Goal: Task Accomplishment & Management: Manage account settings

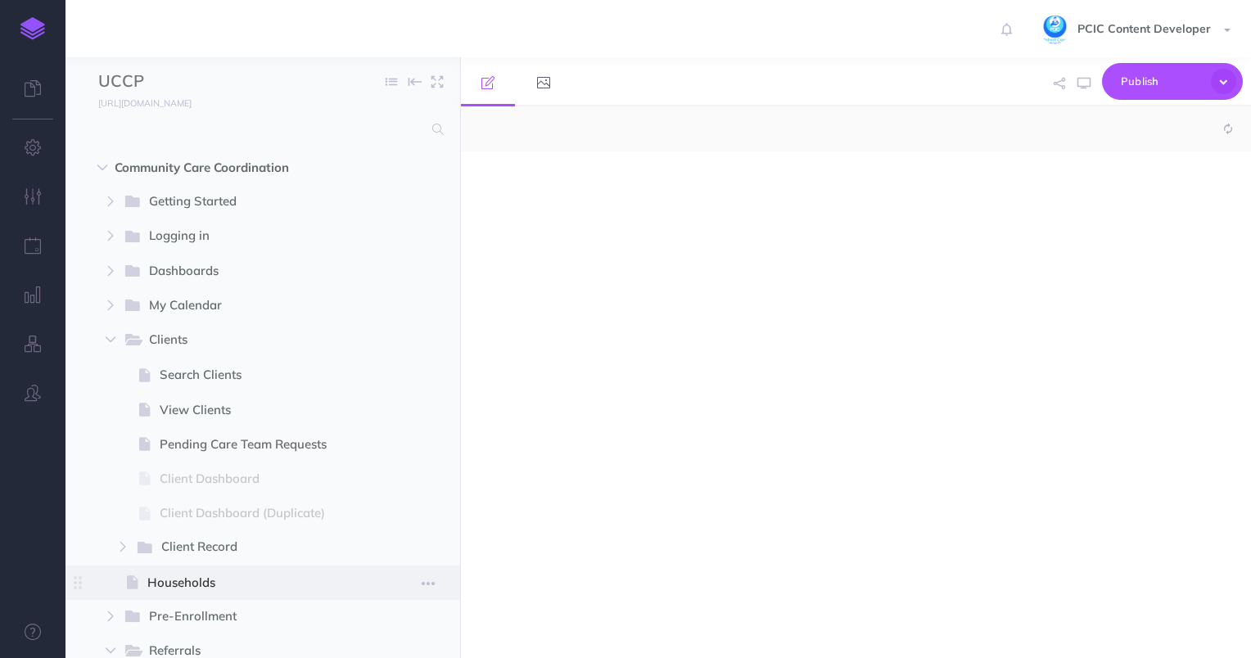
select select "null"
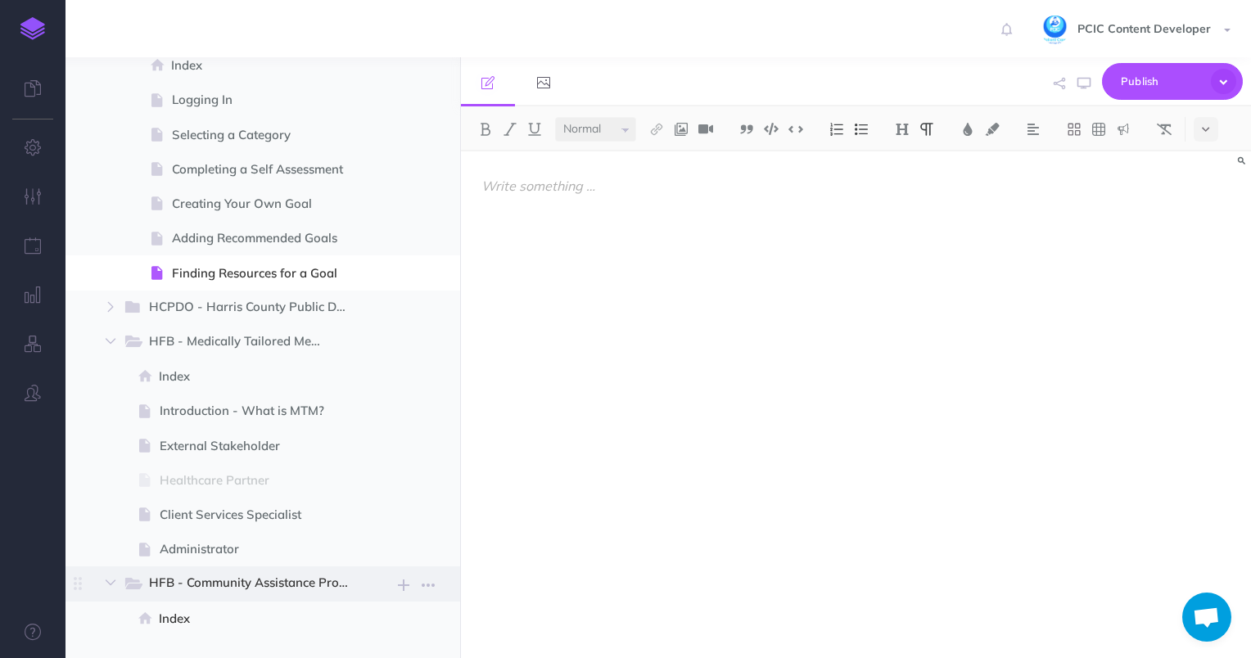
scroll to position [1555, 0]
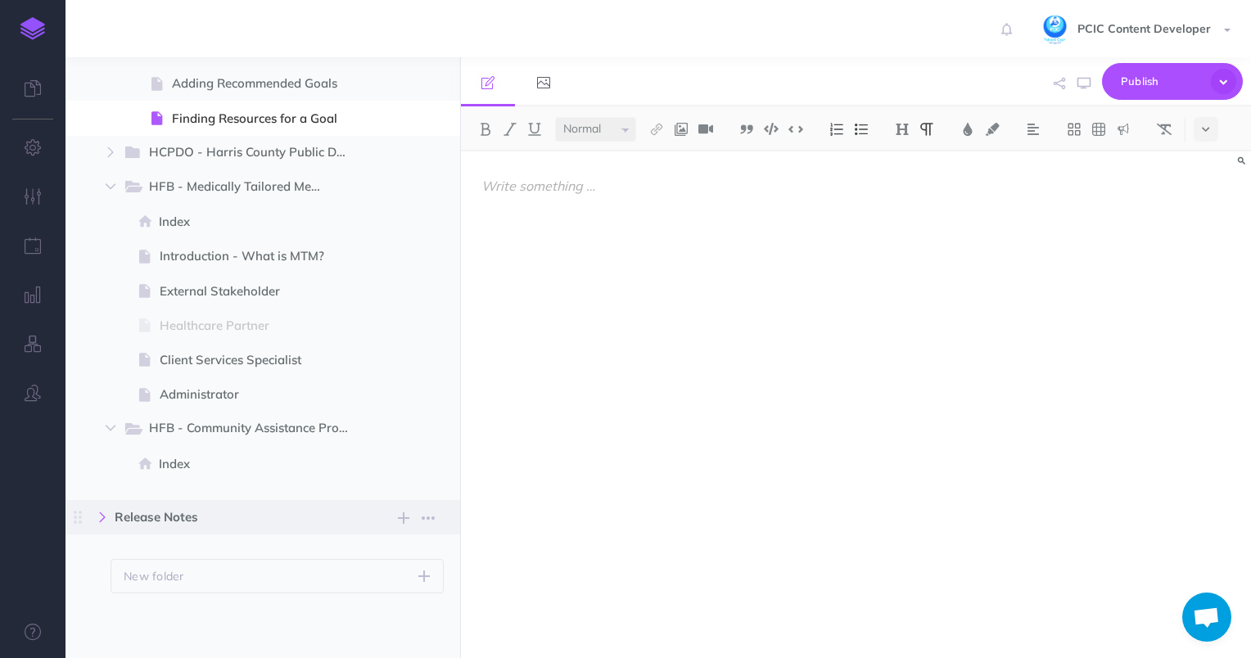
click at [104, 521] on icon "button" at bounding box center [102, 518] width 10 height 10
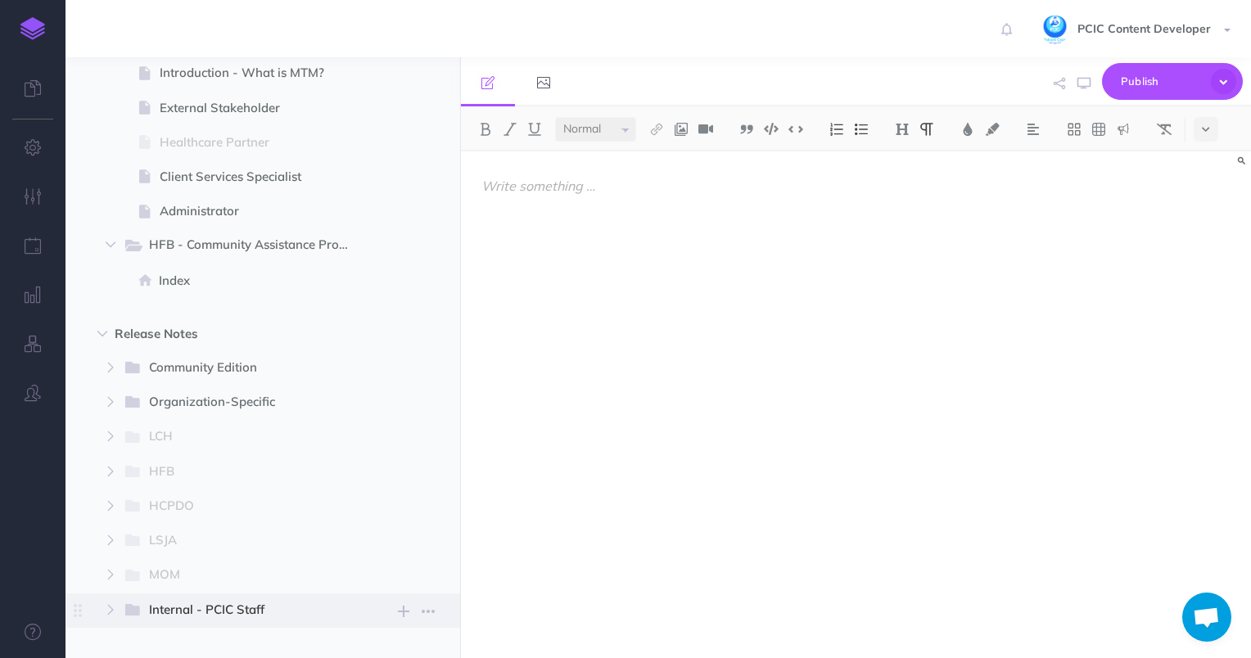
scroll to position [1837, 0]
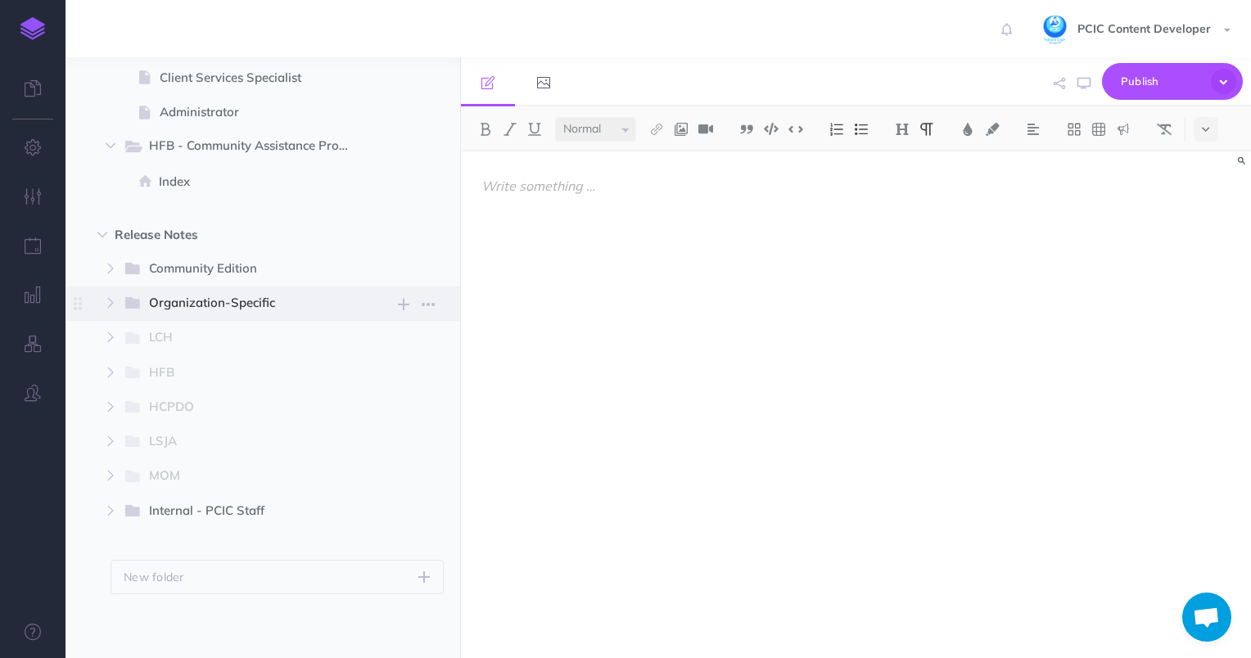
click at [159, 300] on span "Organization-Specific" at bounding box center [243, 303] width 188 height 21
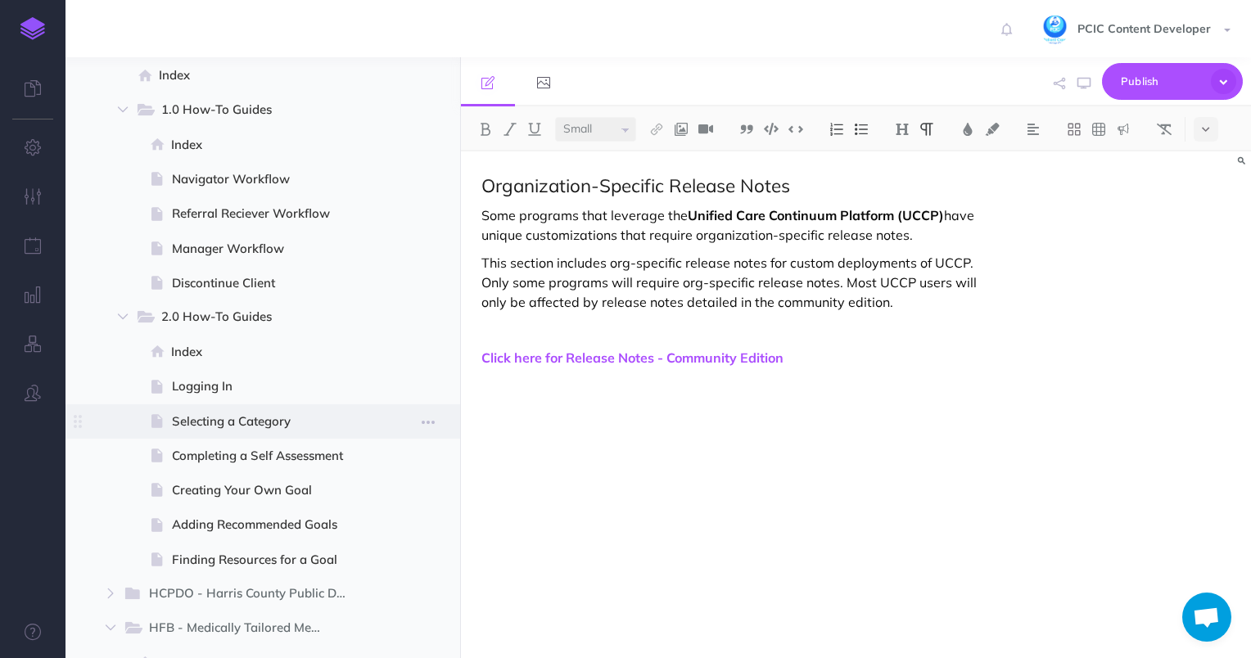
scroll to position [1182, 0]
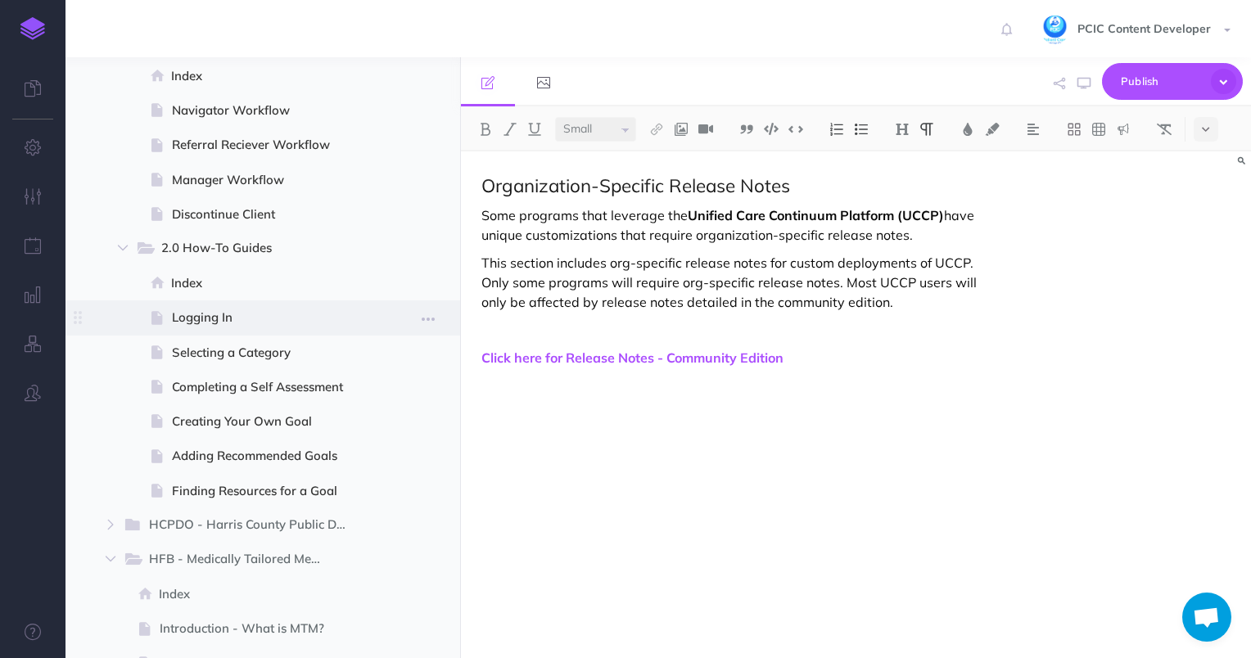
click at [226, 311] on span "Logging In" at bounding box center [267, 318] width 190 height 20
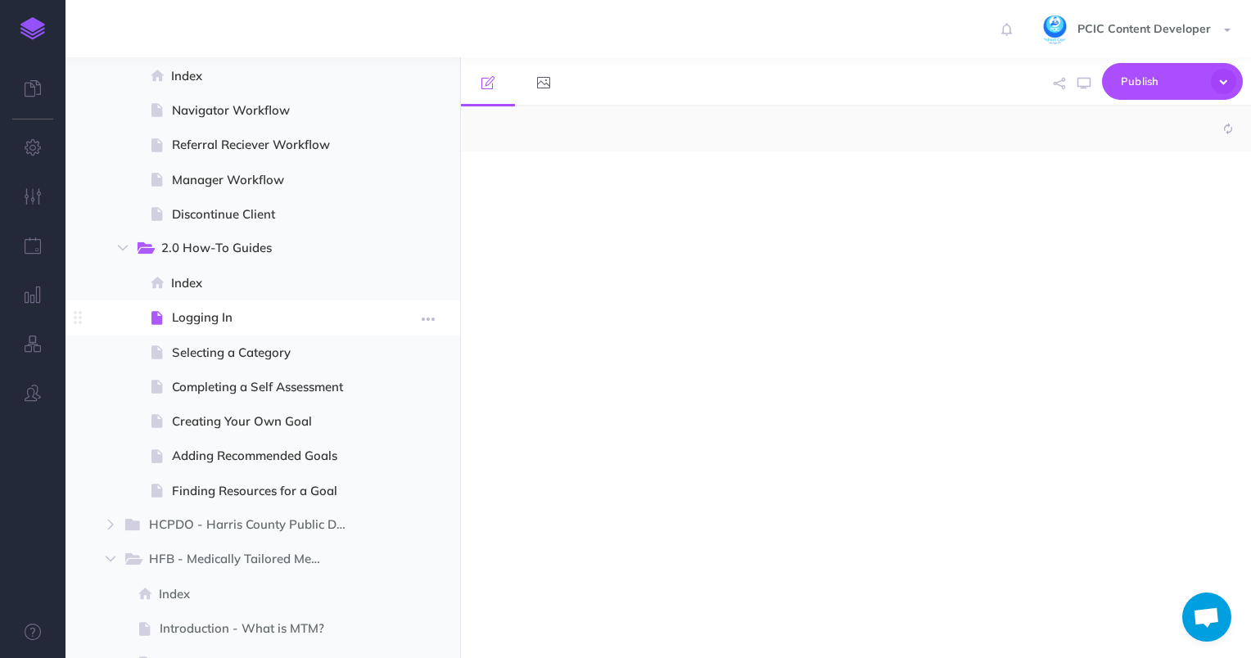
select select "null"
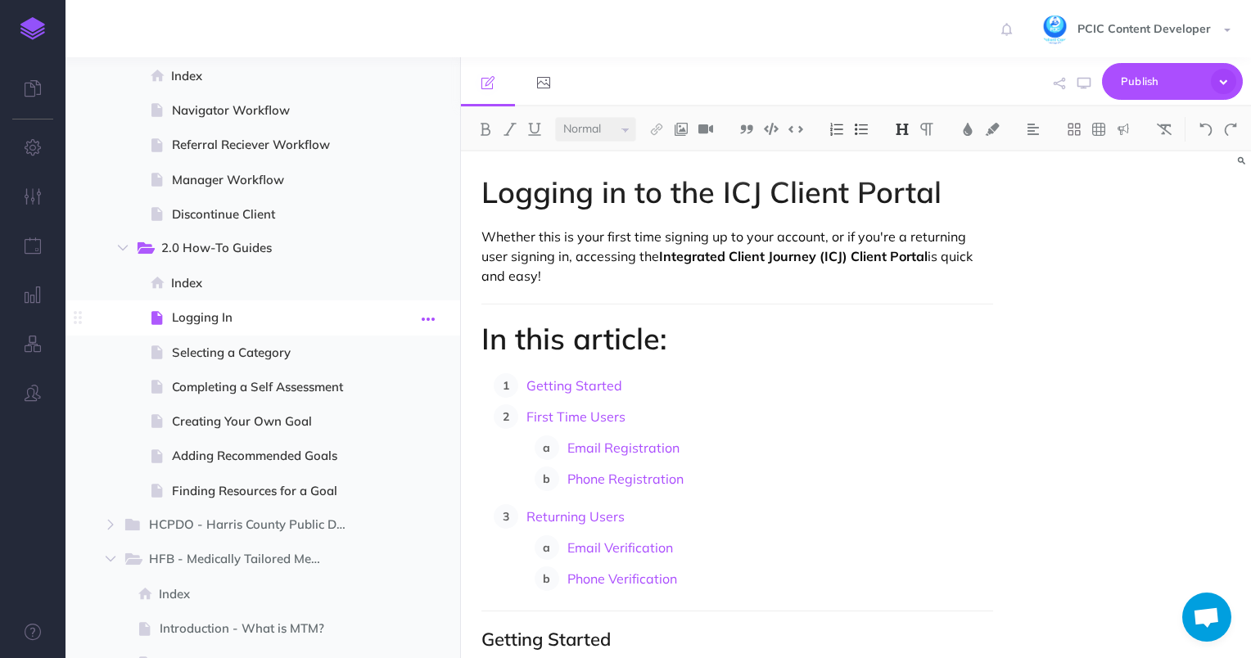
click at [419, 318] on button "button" at bounding box center [427, 318] width 29 height 21
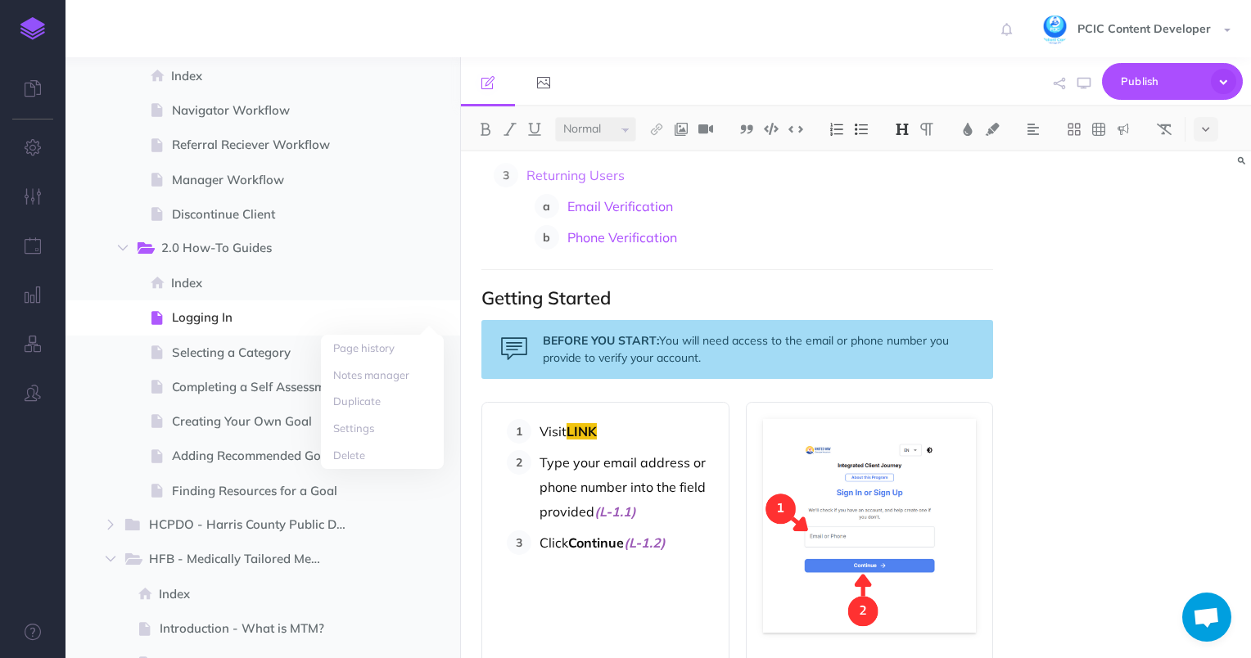
scroll to position [328, 0]
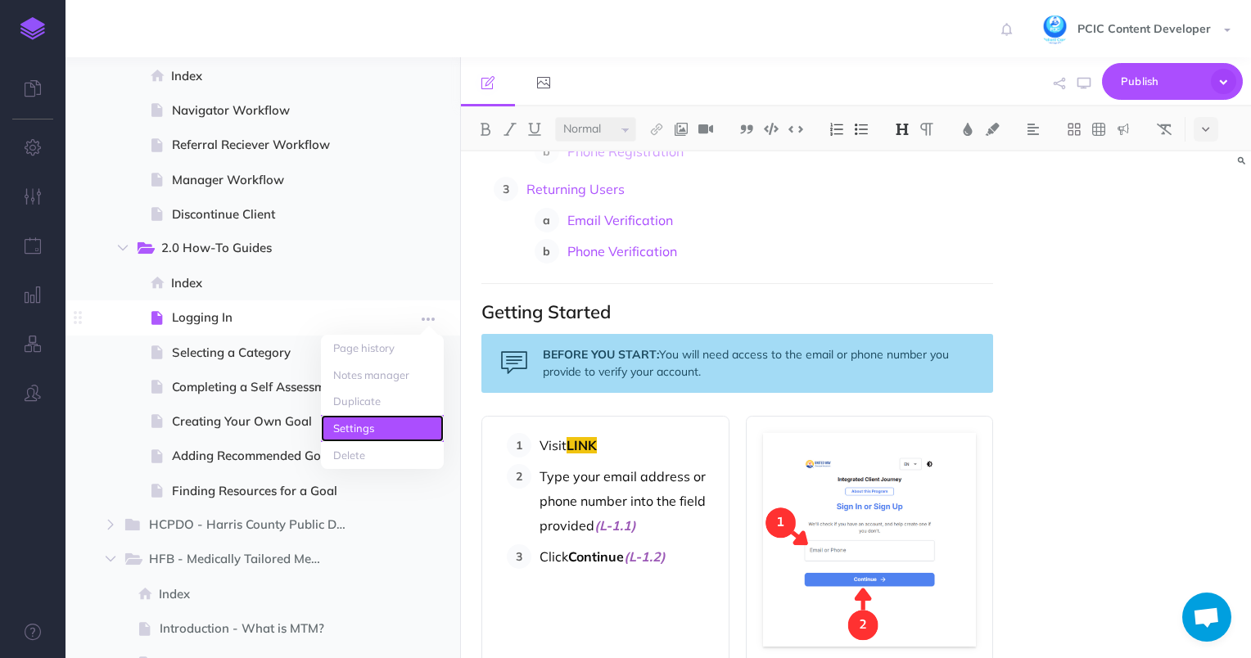
click at [393, 434] on link "Settings" at bounding box center [382, 428] width 123 height 27
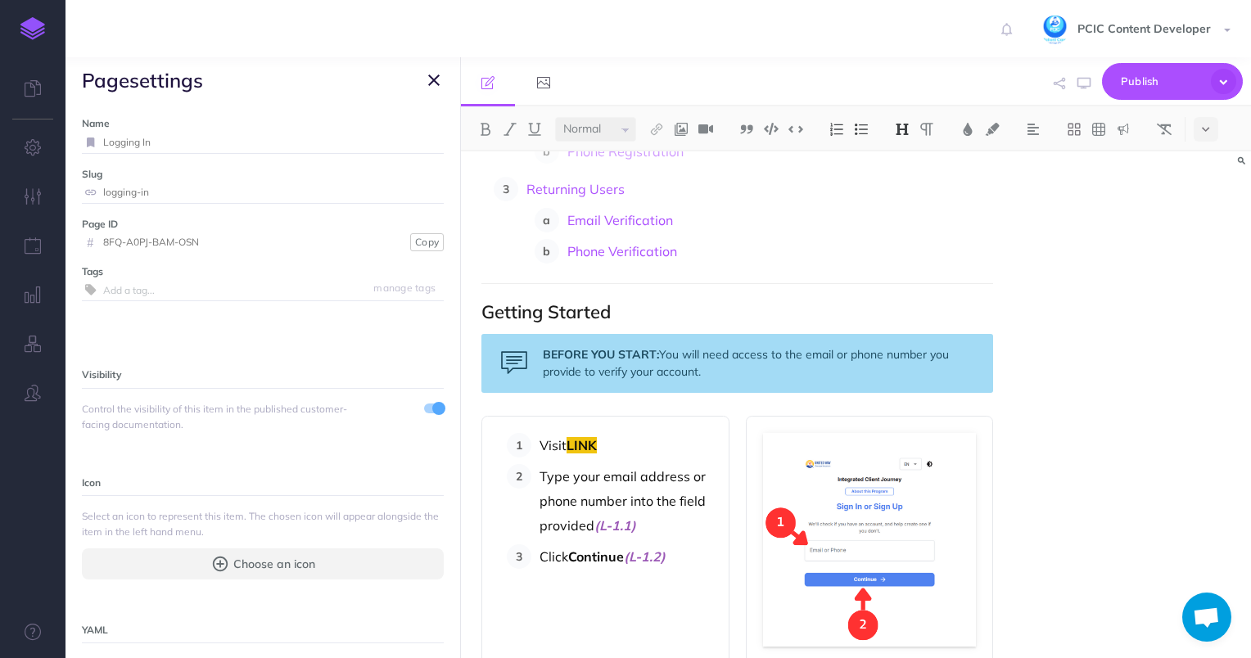
click at [167, 244] on input "8FQ-A0PJ-BAM-OSN" at bounding box center [254, 242] width 303 height 21
click at [416, 242] on button "Copy" at bounding box center [427, 242] width 34 height 18
click at [432, 75] on icon "button" at bounding box center [433, 80] width 11 height 20
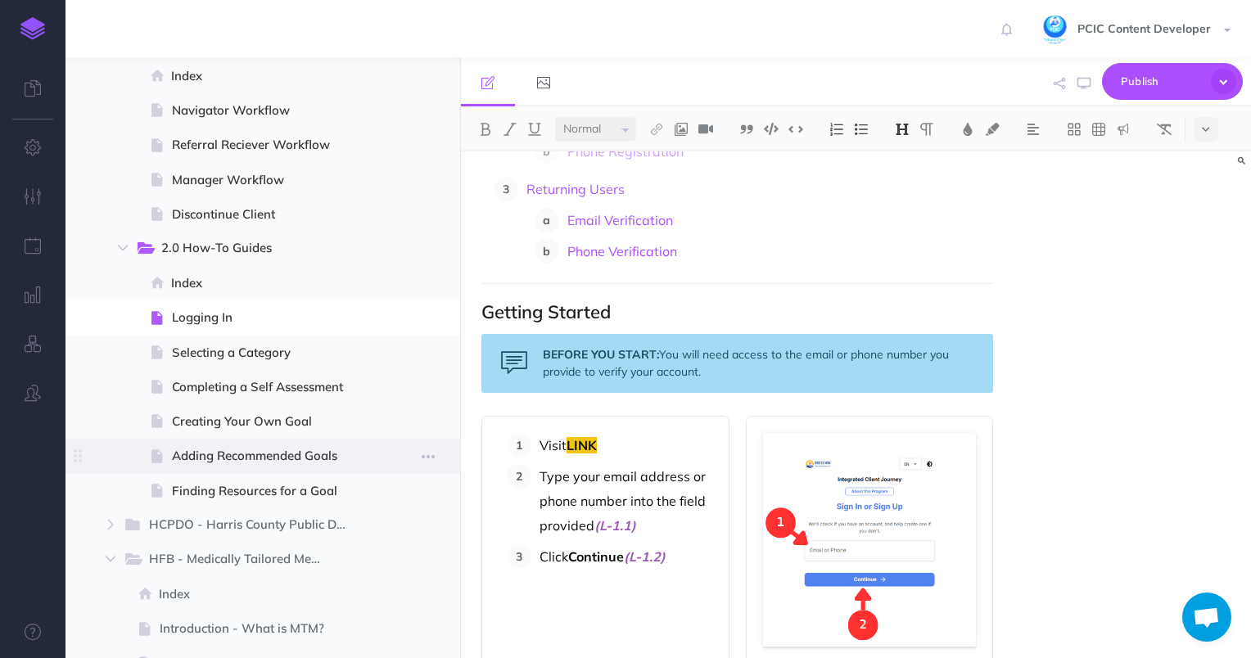
click at [310, 462] on span "Adding Recommended Goals" at bounding box center [267, 456] width 190 height 20
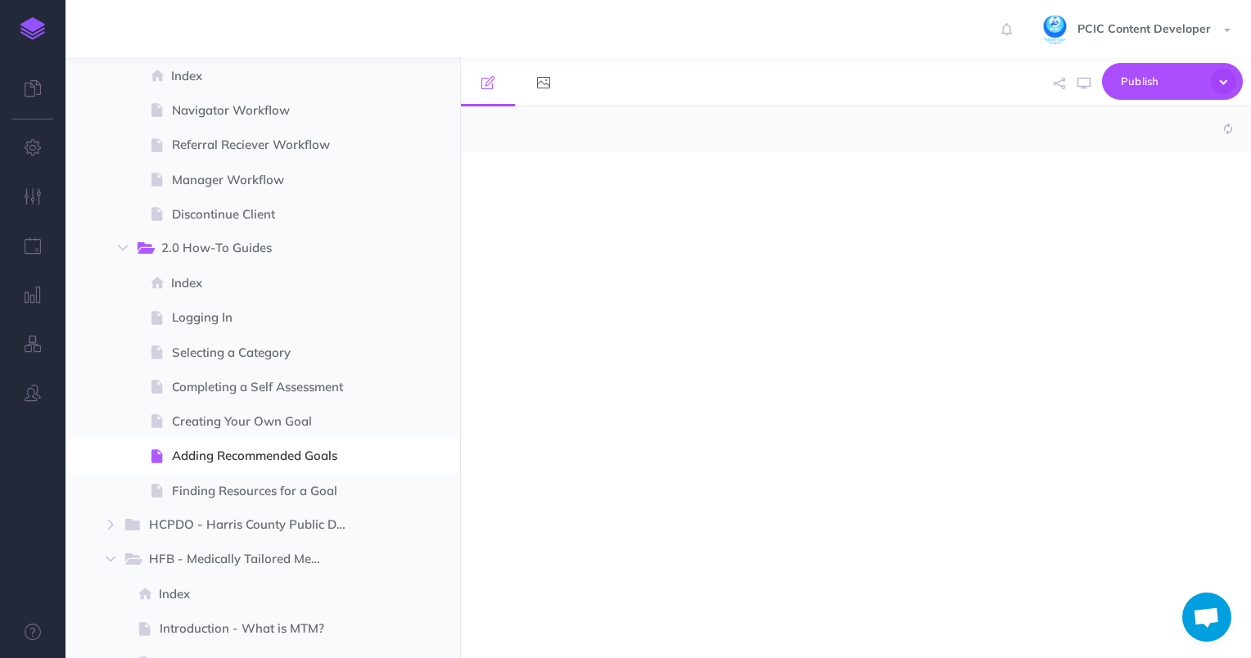
select select "null"
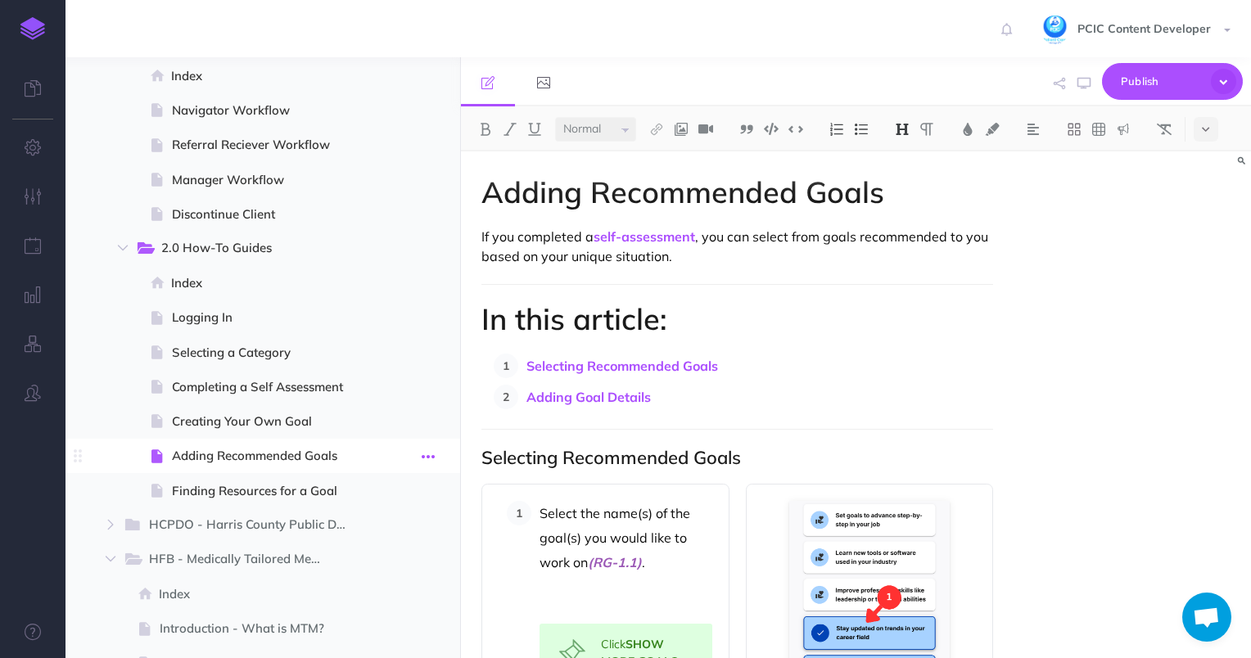
click at [430, 449] on icon "button" at bounding box center [428, 457] width 13 height 20
click at [400, 567] on link "Settings" at bounding box center [382, 566] width 123 height 27
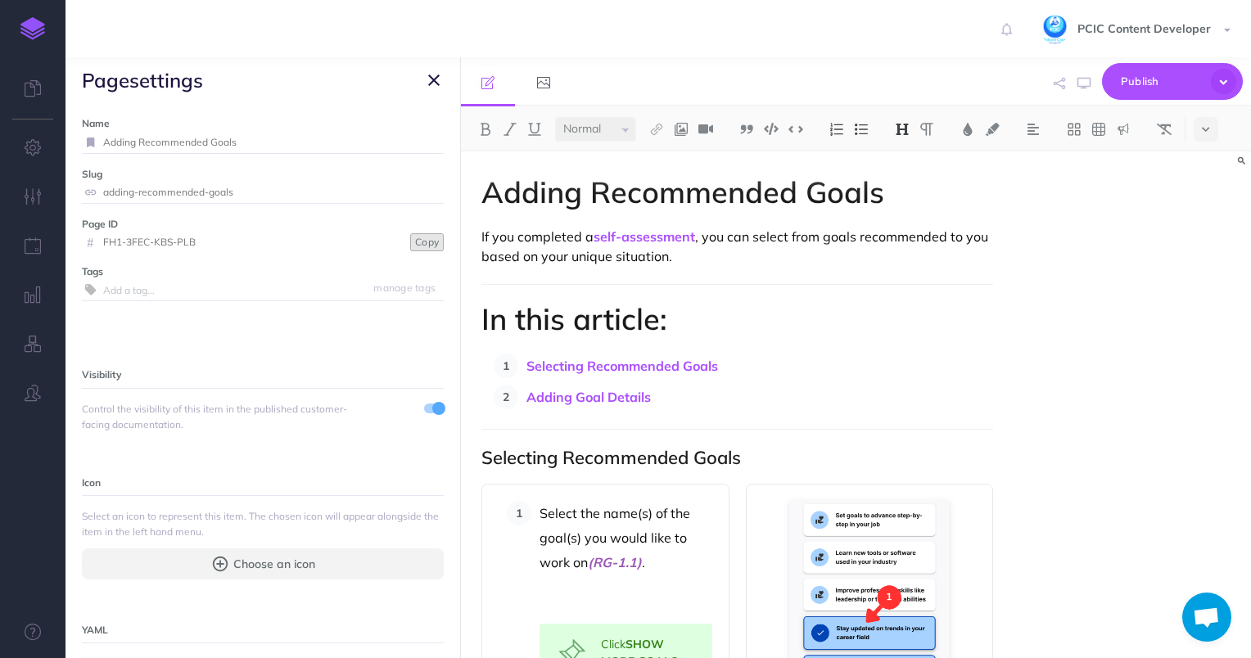
click at [410, 236] on button "Copy" at bounding box center [427, 242] width 34 height 18
click at [434, 84] on icon "button" at bounding box center [433, 80] width 11 height 20
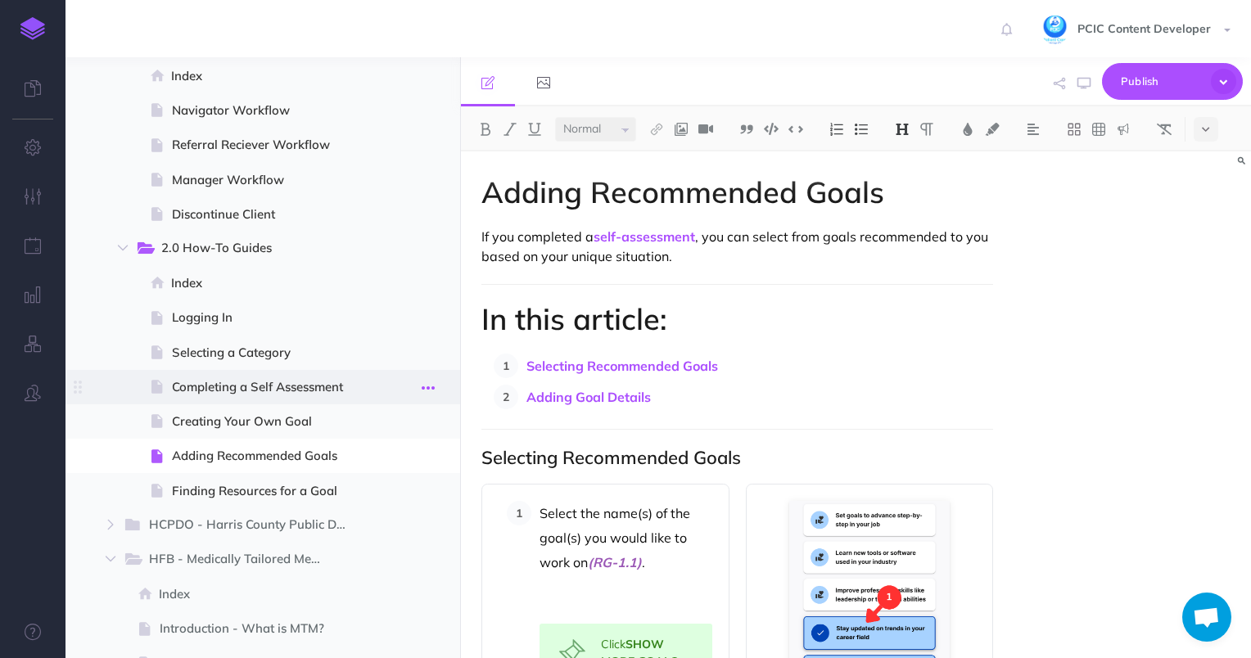
click at [429, 380] on icon "button" at bounding box center [428, 388] width 13 height 20
click at [276, 418] on span "Creating Your Own Goal" at bounding box center [267, 422] width 190 height 20
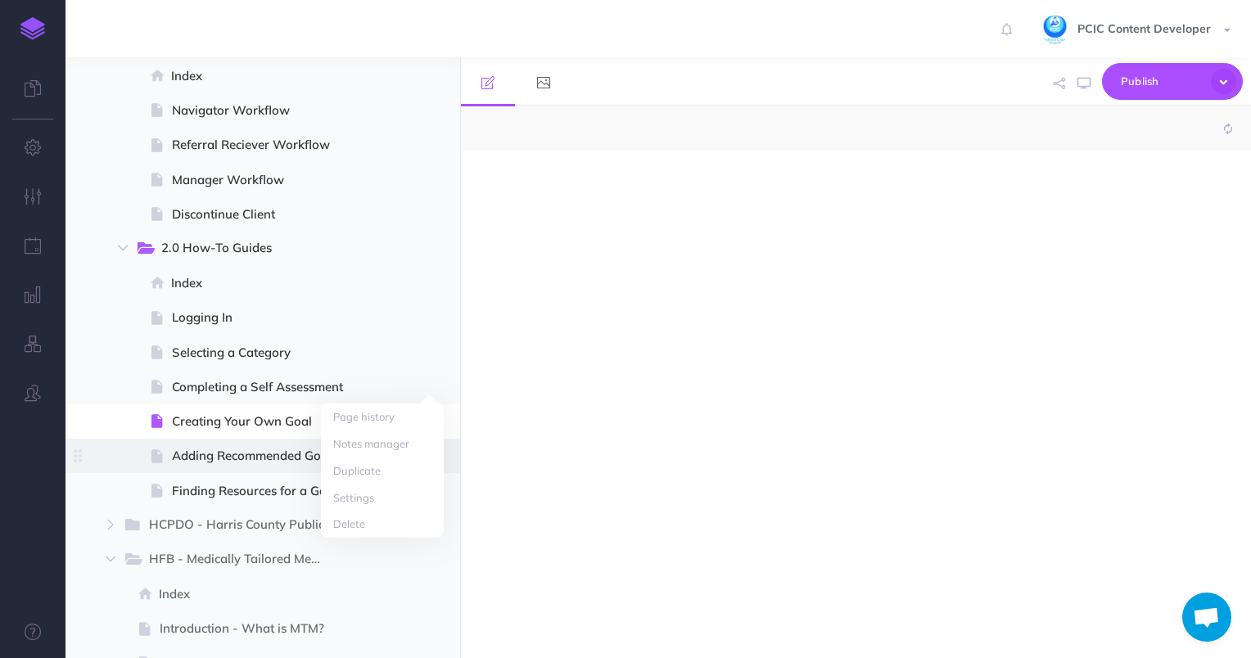
select select "null"
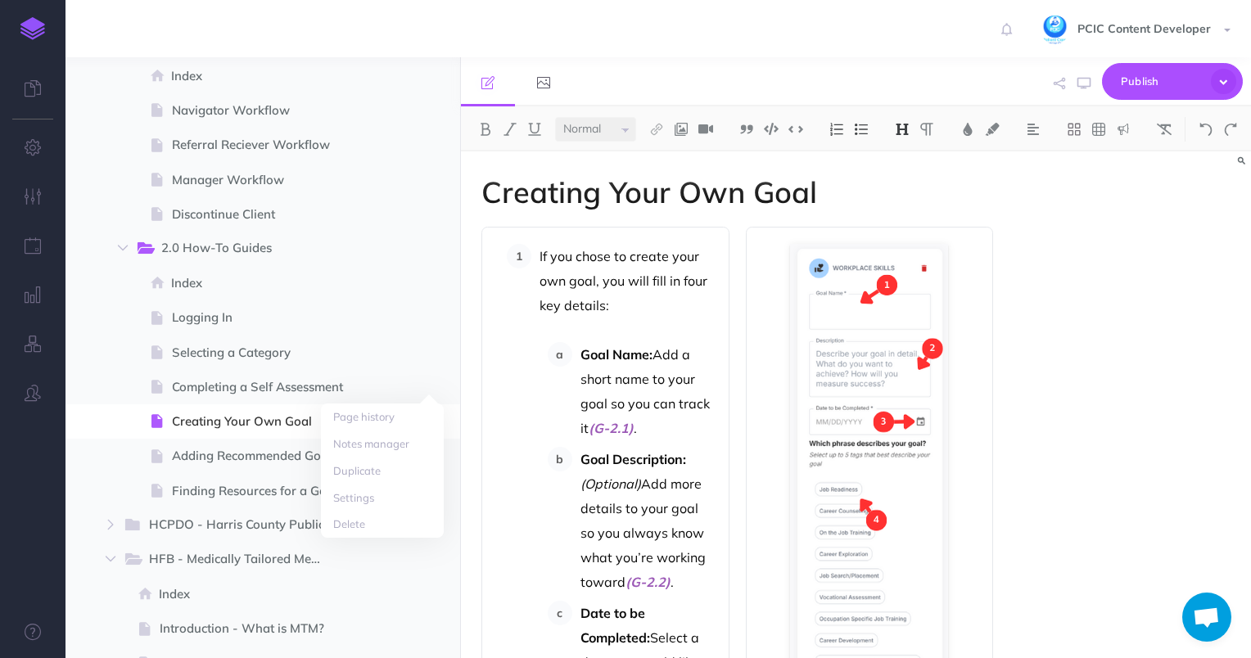
click at [508, 403] on ol "If you chose to create your own goal, you will fill in four key details: Goal N…" at bounding box center [610, 641] width 206 height 794
click at [433, 421] on icon "button" at bounding box center [428, 423] width 13 height 20
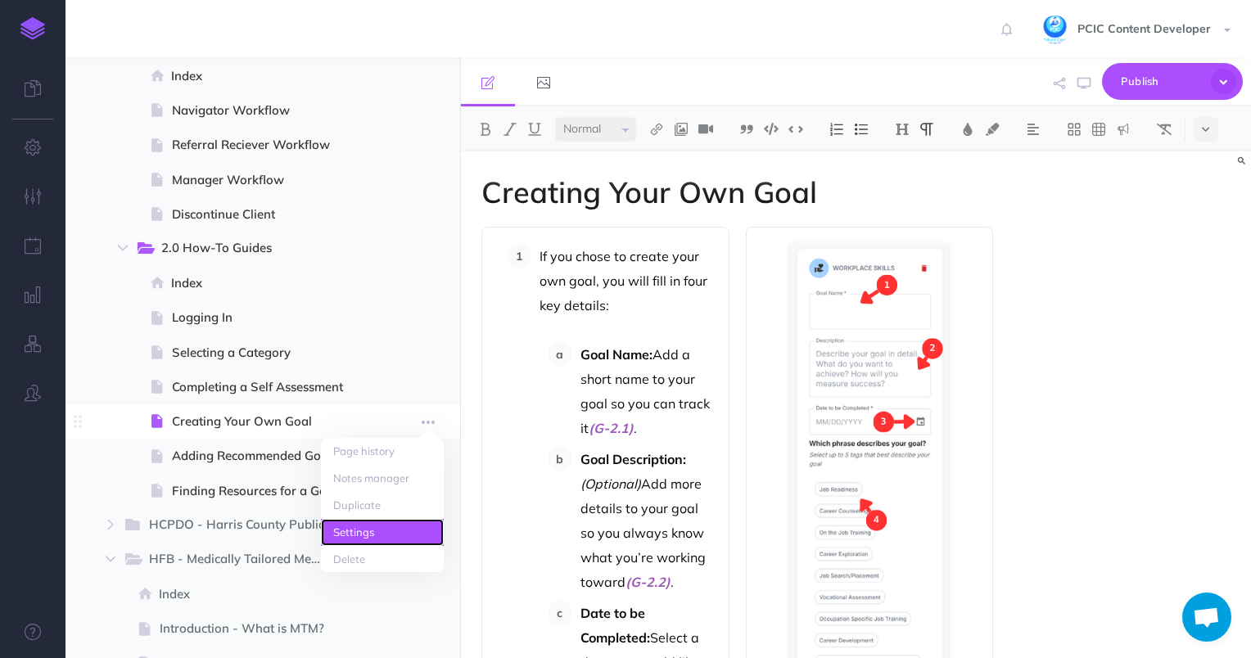
click at [422, 534] on link "Settings" at bounding box center [382, 532] width 123 height 27
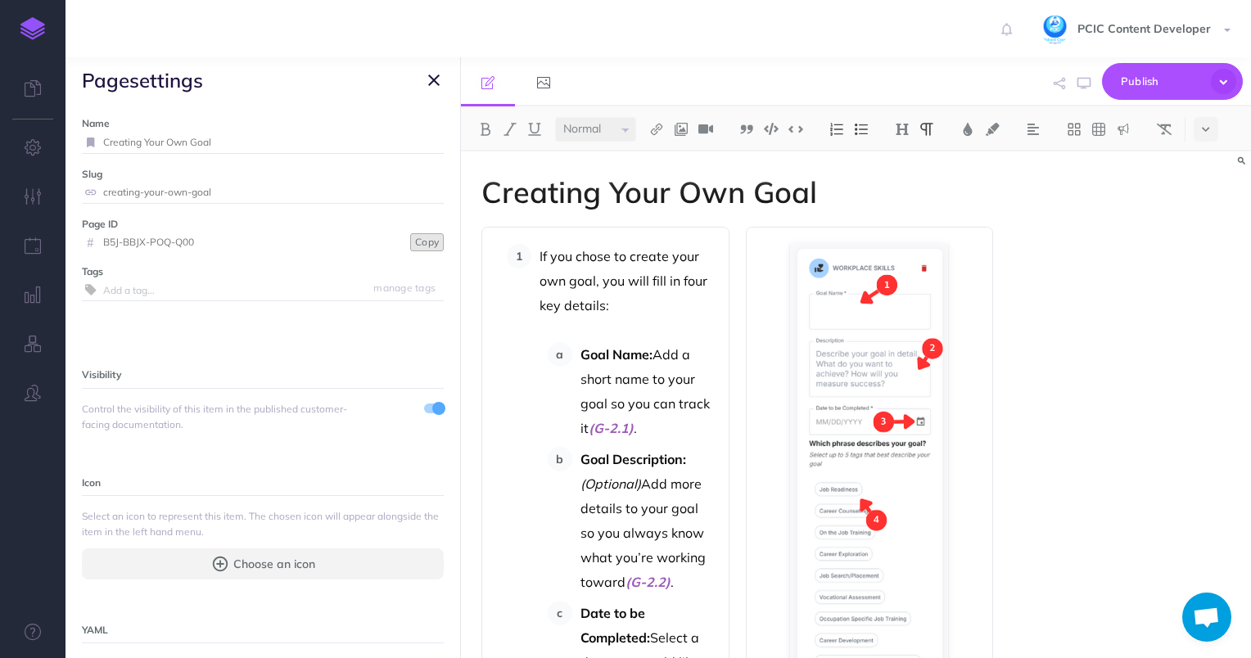
click at [413, 248] on button "Copy" at bounding box center [427, 242] width 34 height 18
click at [431, 79] on icon "button" at bounding box center [433, 80] width 11 height 20
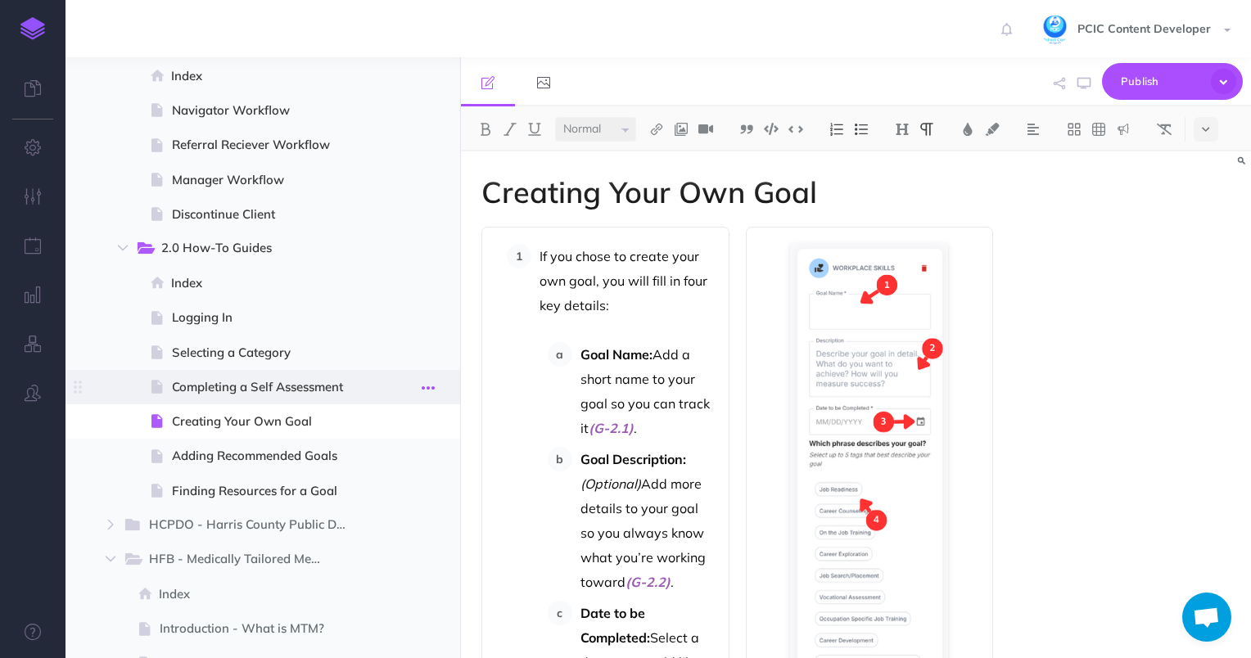
click at [431, 390] on icon "button" at bounding box center [428, 388] width 13 height 20
click at [420, 499] on link "Settings" at bounding box center [382, 498] width 123 height 27
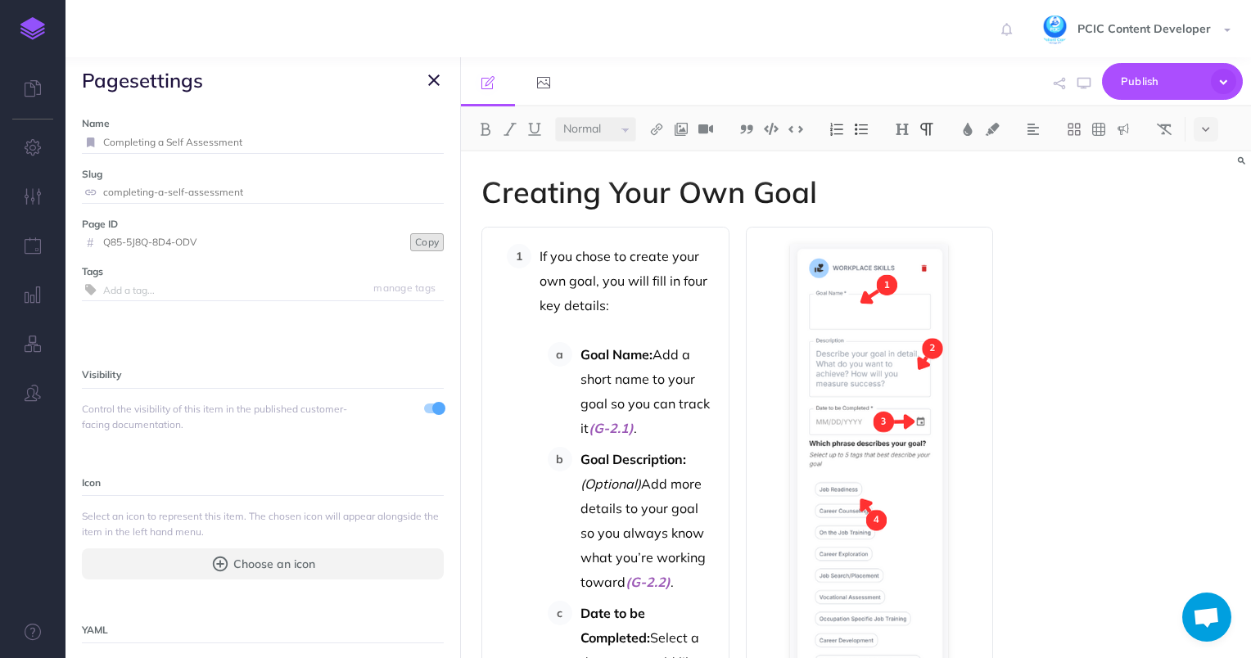
click at [410, 233] on button "Copy" at bounding box center [427, 242] width 34 height 18
click at [426, 75] on button "button" at bounding box center [434, 80] width 20 height 20
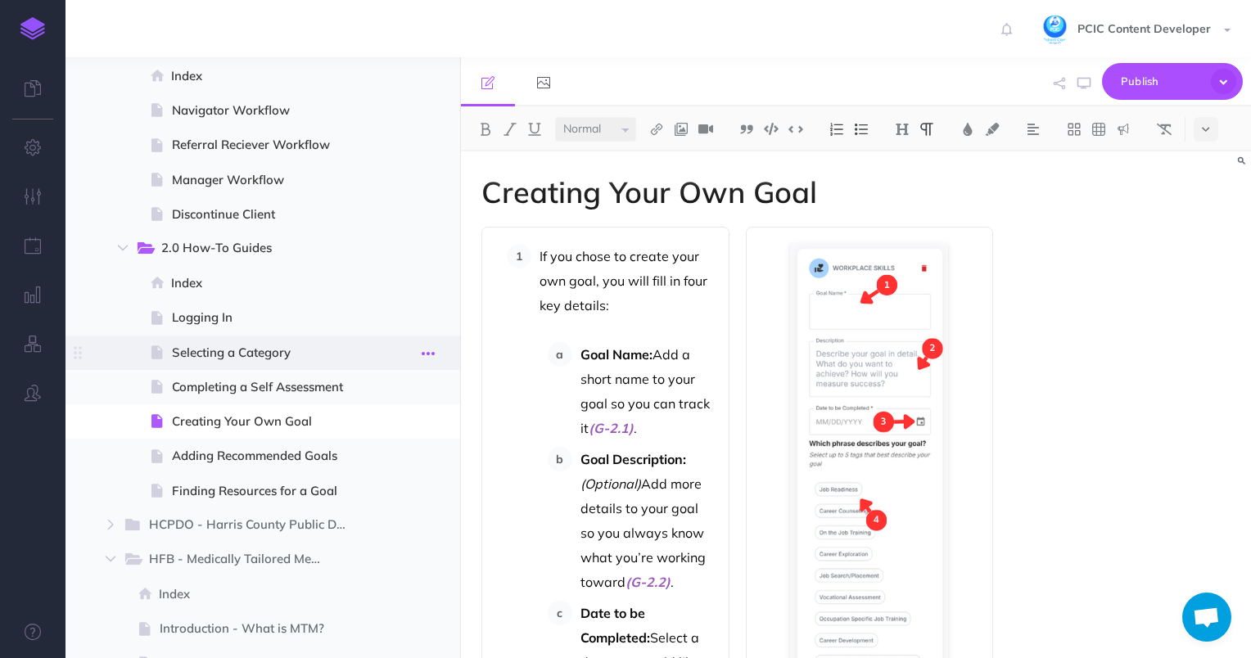
click at [429, 354] on icon "button" at bounding box center [428, 354] width 13 height 20
click at [408, 463] on link "Settings" at bounding box center [382, 463] width 123 height 27
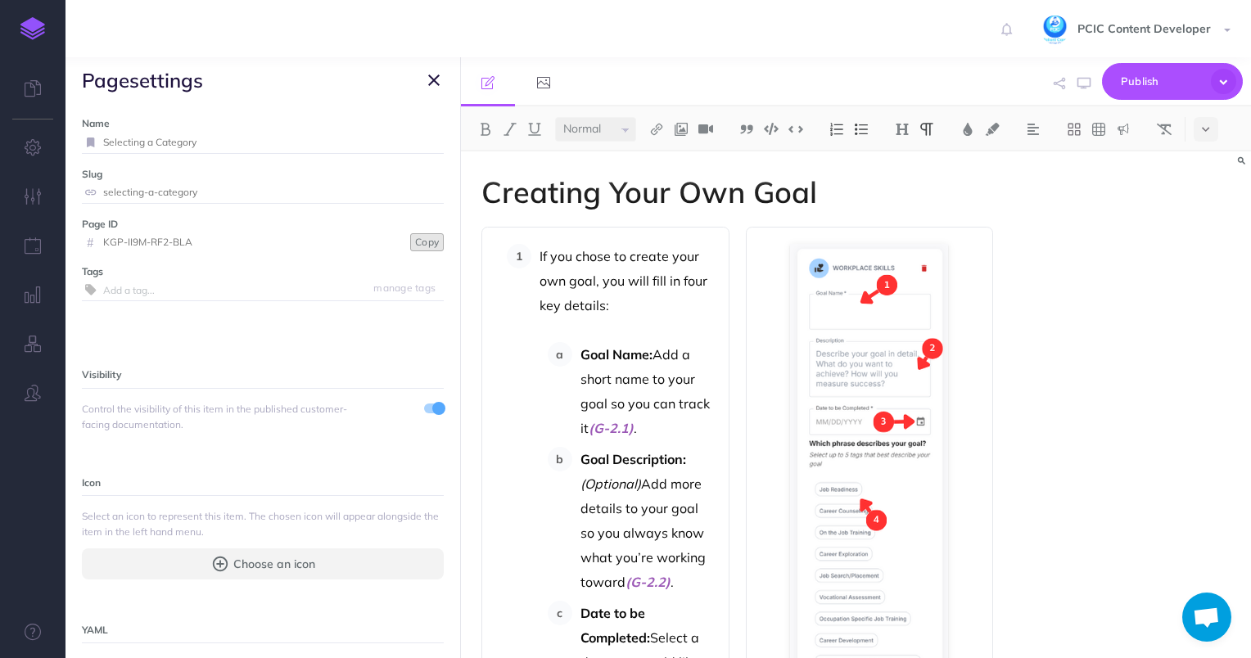
click at [420, 247] on button "Copy" at bounding box center [427, 242] width 34 height 18
click at [437, 73] on icon "button" at bounding box center [433, 80] width 11 height 20
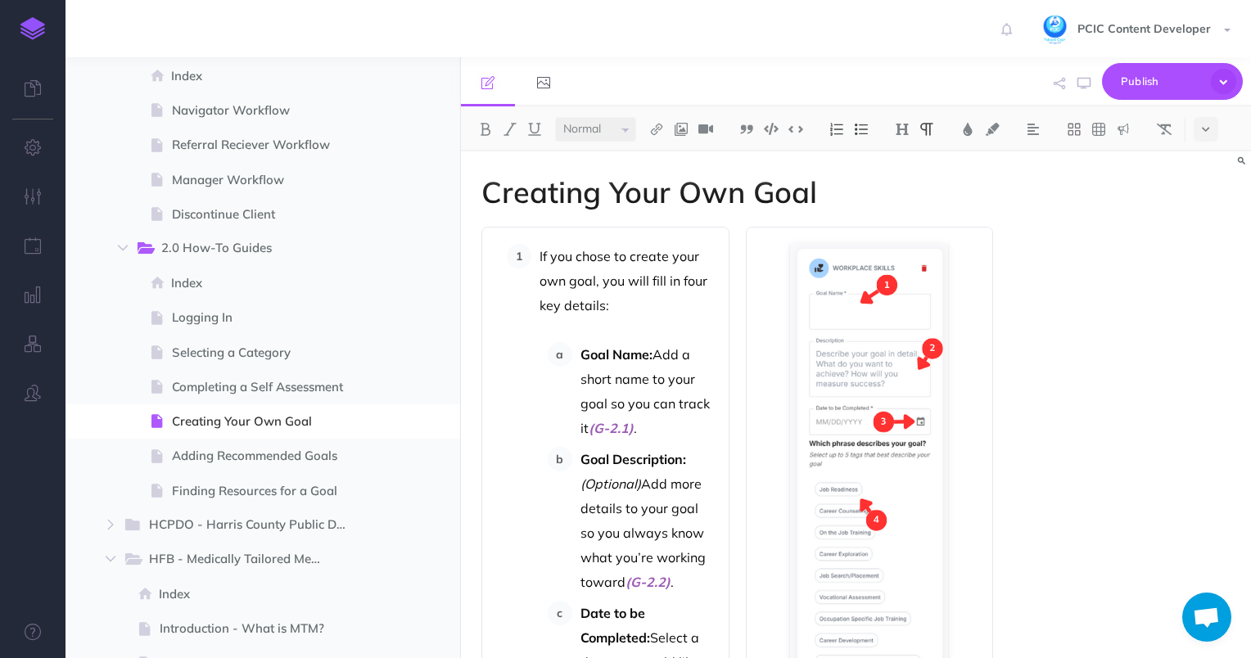
click at [1028, 253] on div "Creating Your Own Goal If you chose to create your own goal, you will fill in f…" at bounding box center [856, 404] width 790 height 507
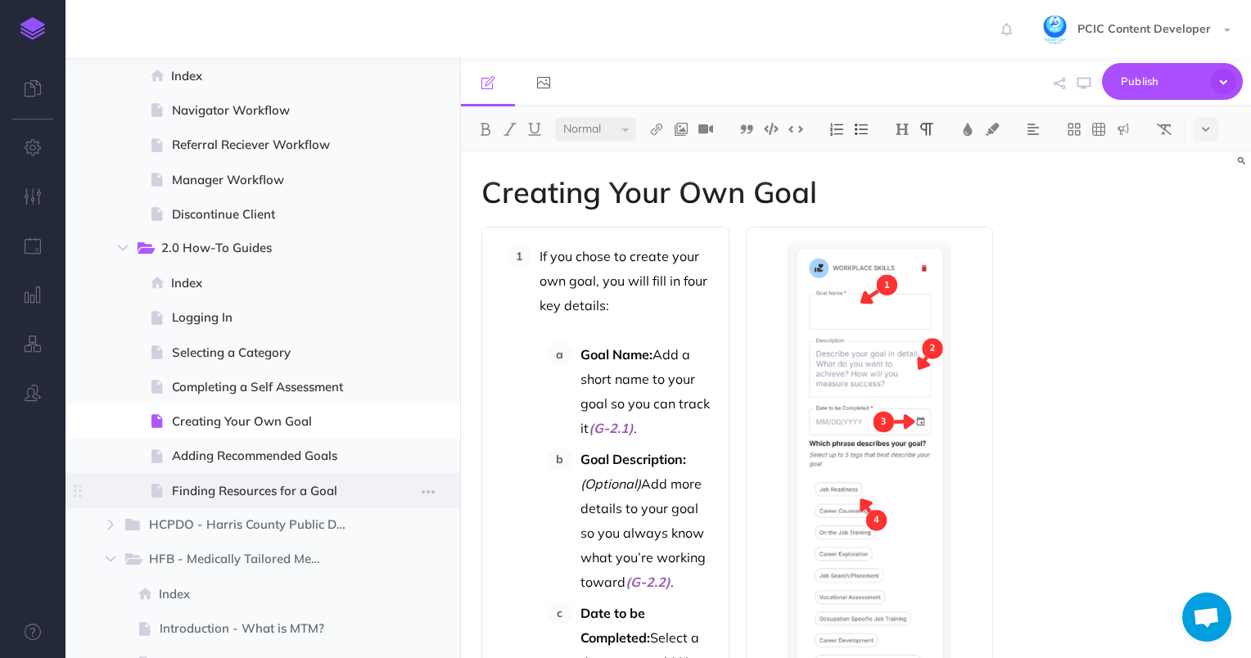
scroll to position [1264, 0]
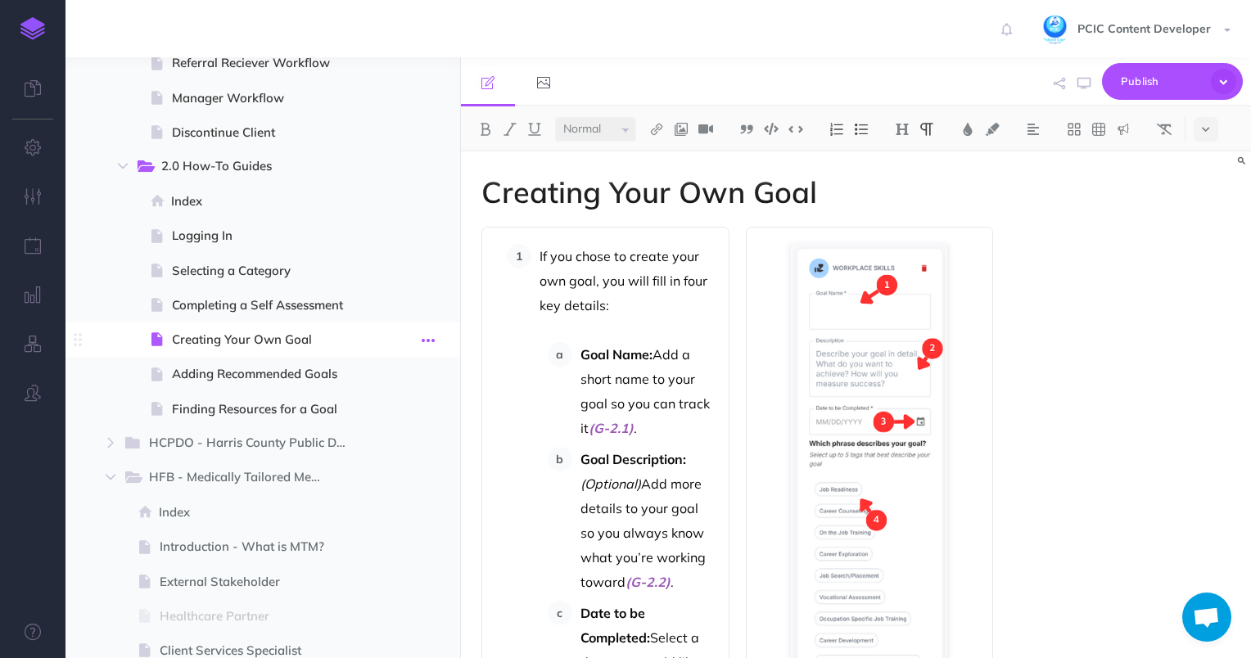
click at [433, 331] on icon "button" at bounding box center [428, 341] width 13 height 20
click at [404, 459] on link "Settings" at bounding box center [382, 450] width 123 height 27
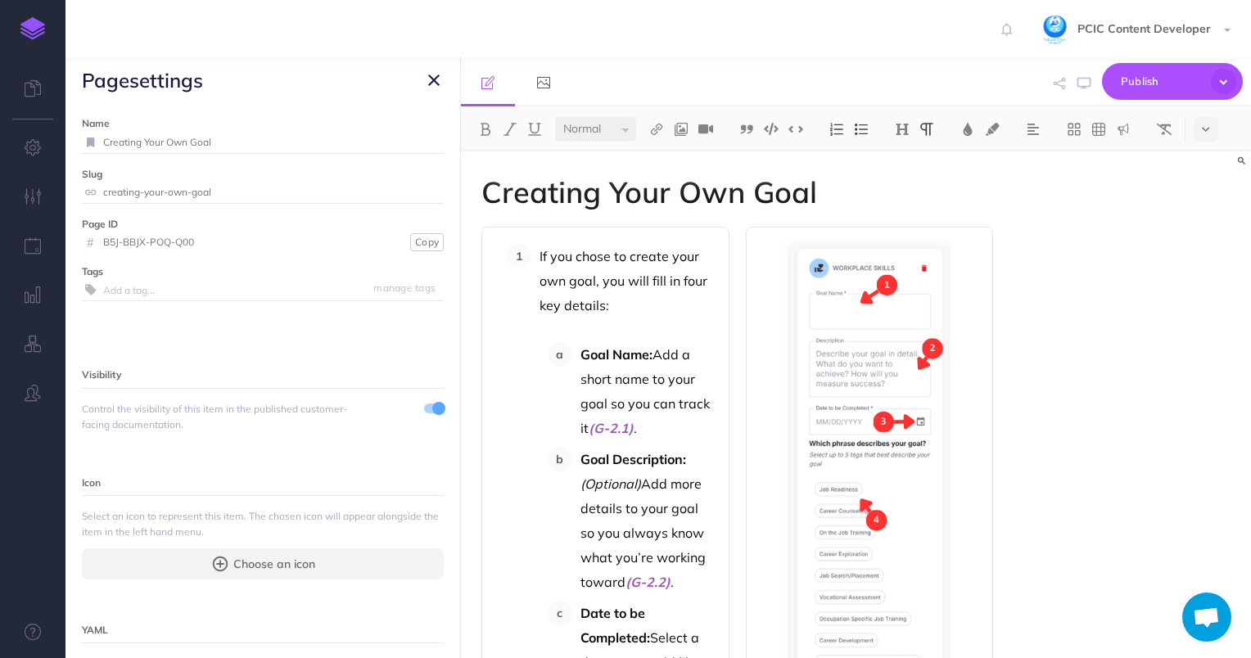
click at [429, 88] on icon "button" at bounding box center [433, 80] width 11 height 20
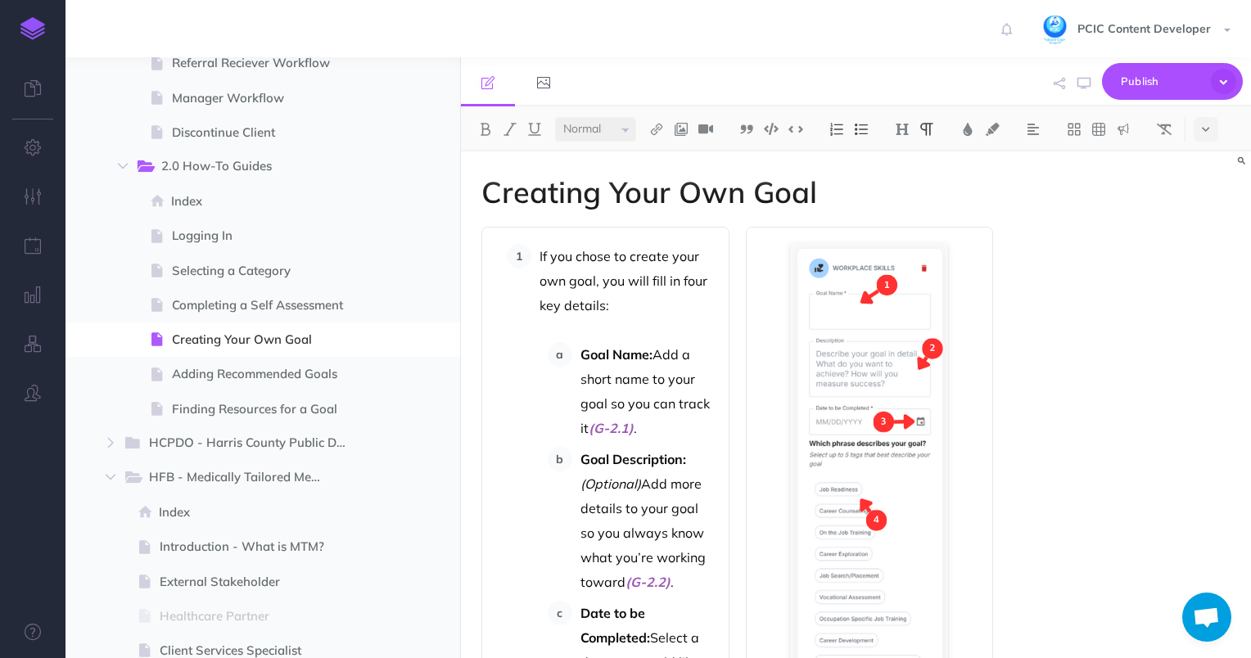
click at [20, 38] on link at bounding box center [33, 28] width 66 height 57
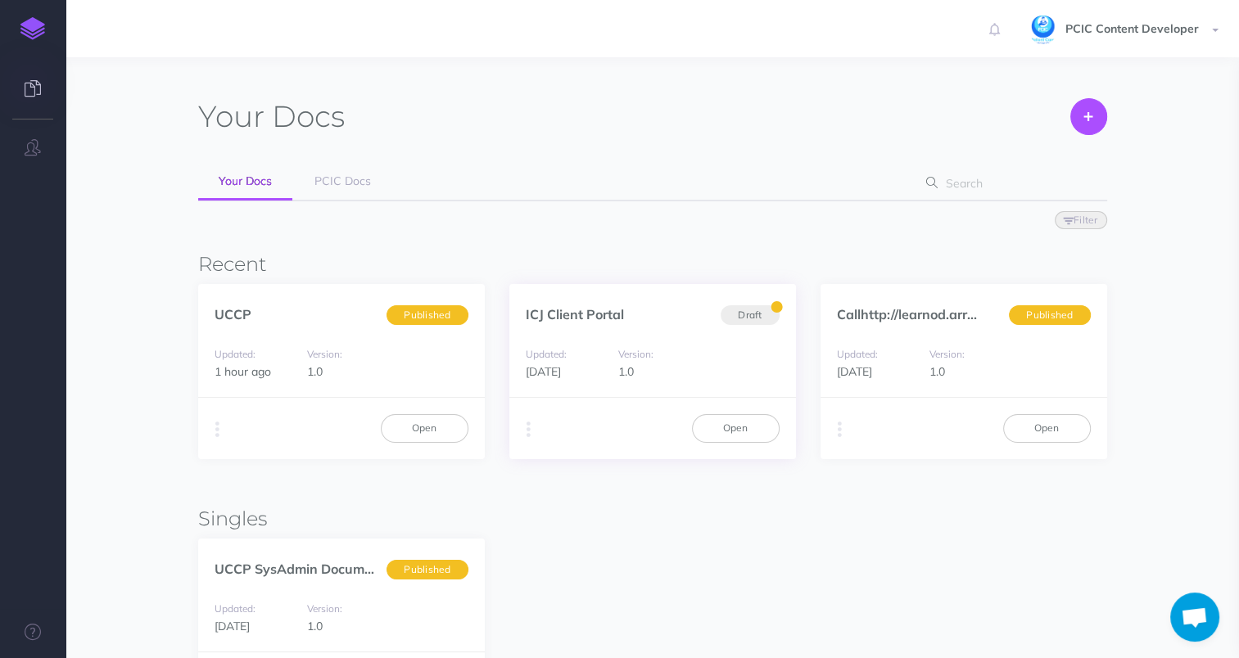
click at [692, 349] on div "Version: 1.0" at bounding box center [652, 363] width 84 height 37
click at [704, 431] on link "Open" at bounding box center [736, 428] width 88 height 28
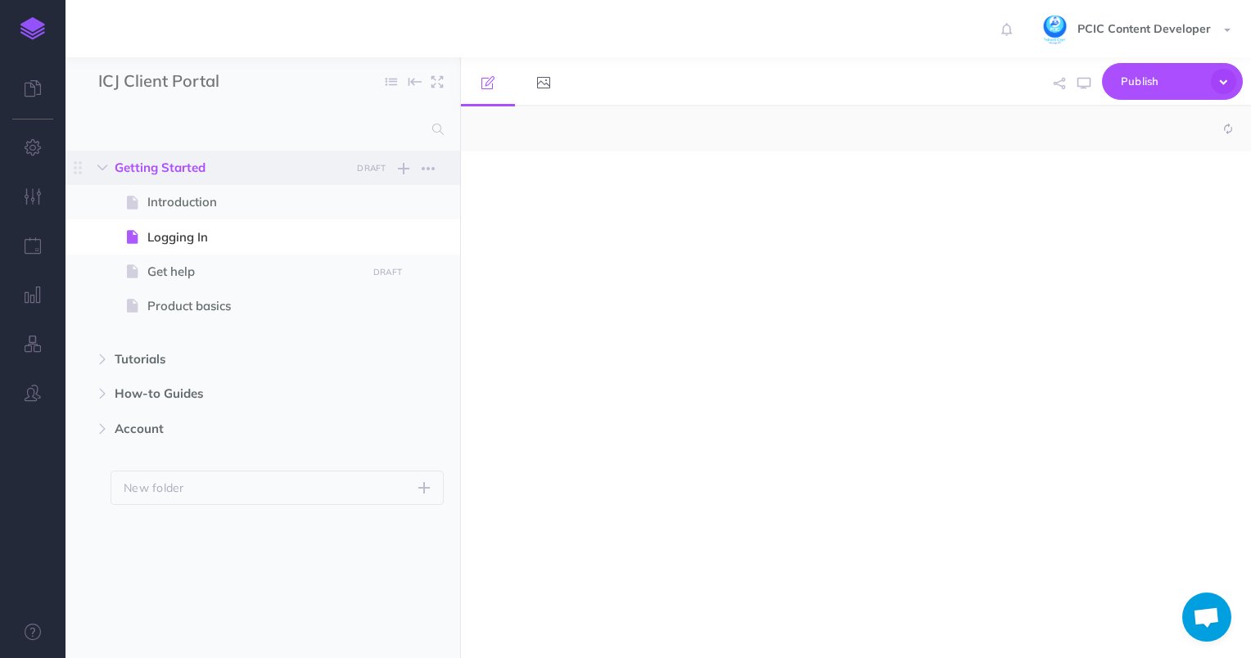
select select "null"
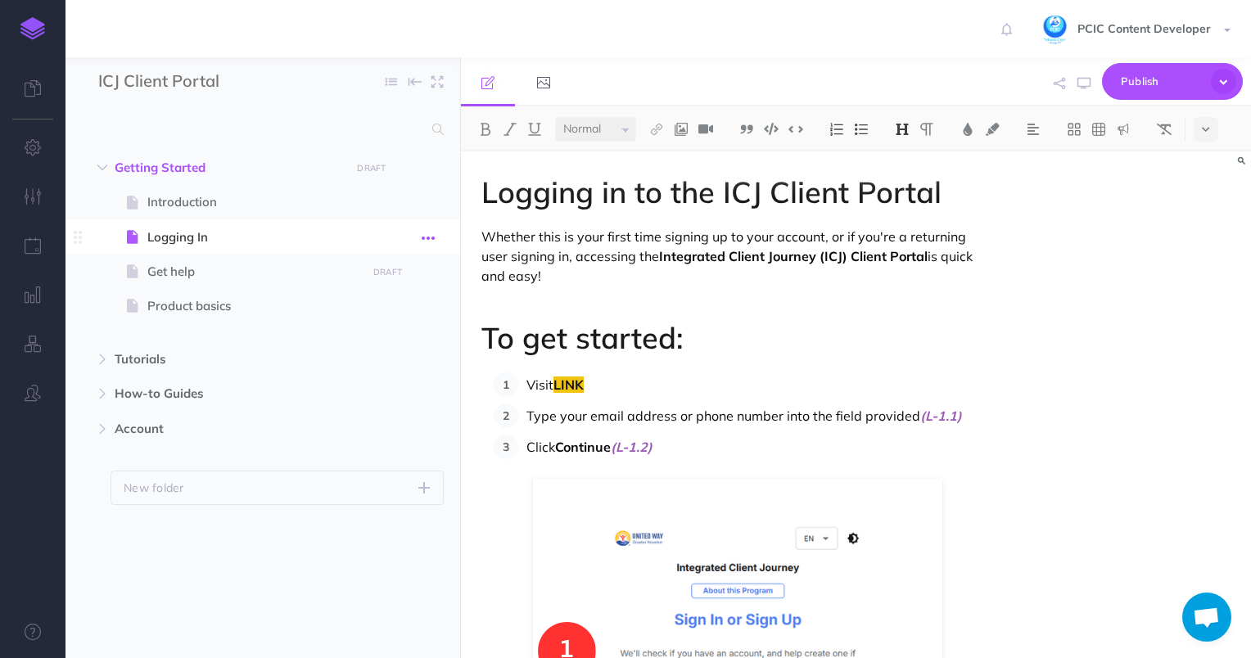
click at [436, 233] on button "button" at bounding box center [427, 237] width 29 height 21
click at [413, 347] on link "Settings" at bounding box center [382, 347] width 123 height 27
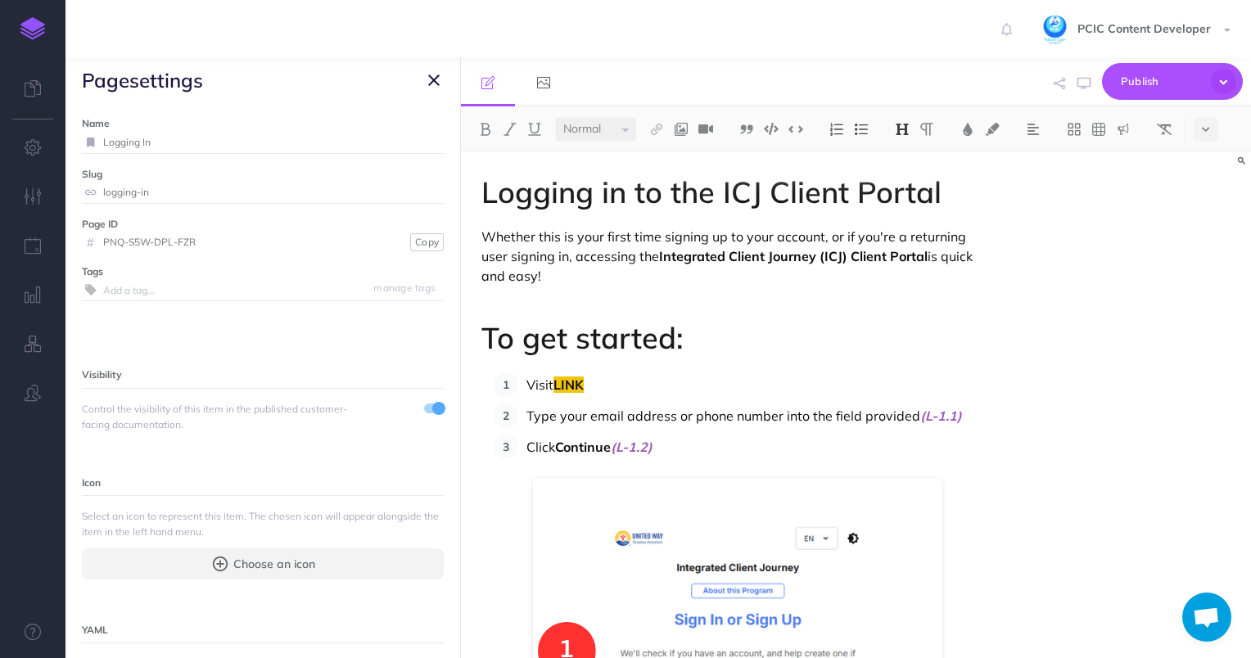
click at [39, 34] on img at bounding box center [32, 28] width 25 height 23
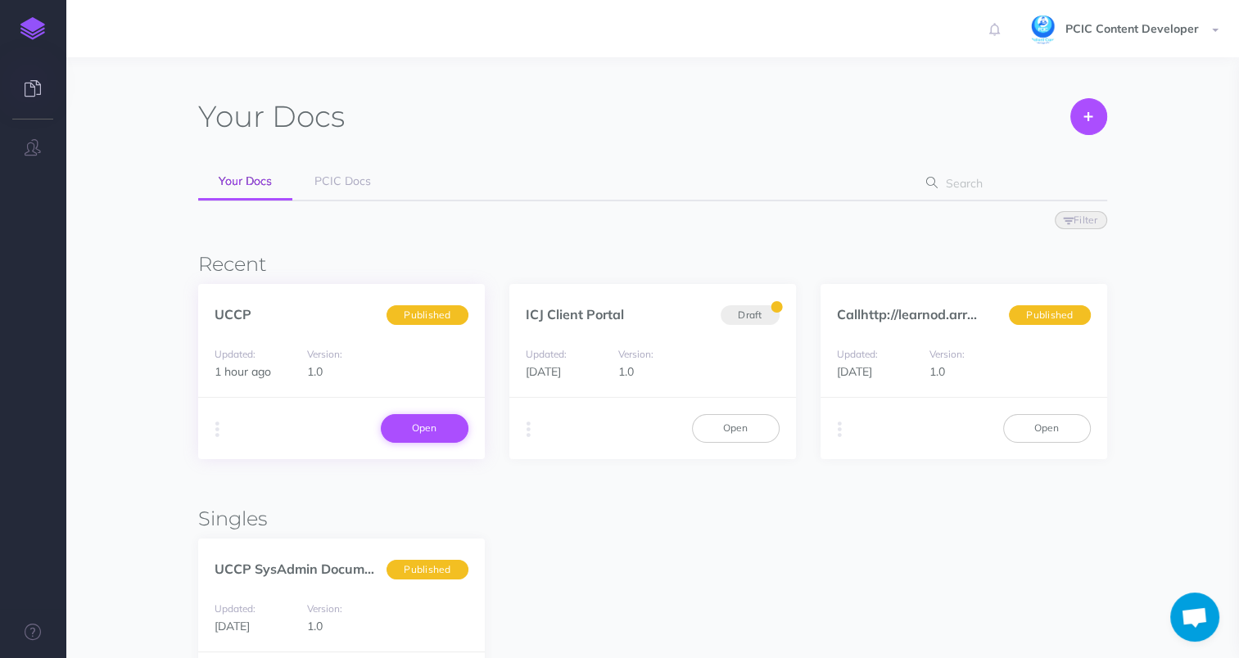
click at [422, 436] on link "Open" at bounding box center [425, 428] width 88 height 28
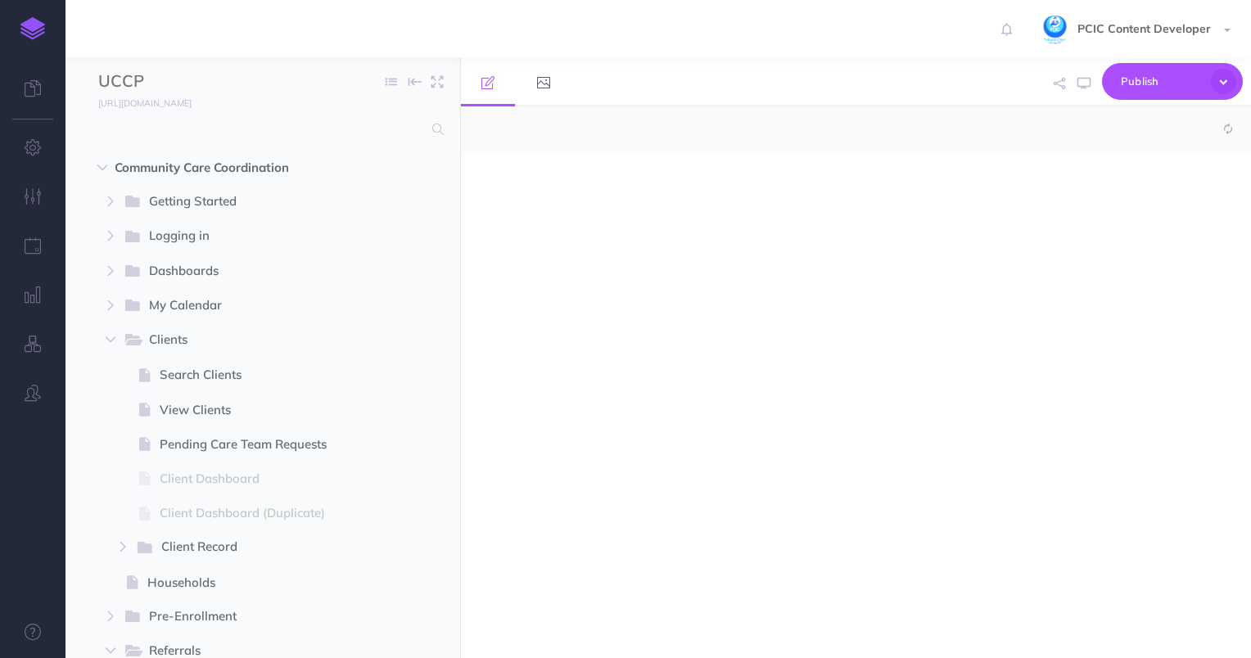
select select "null"
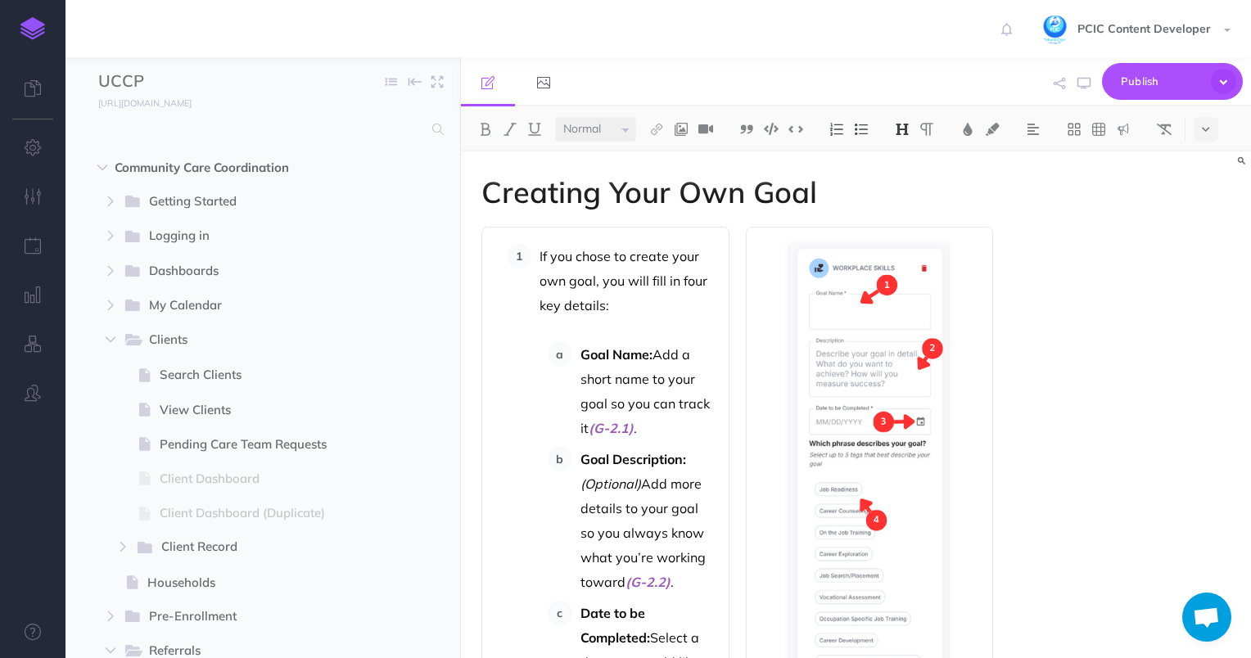
click at [33, 34] on img at bounding box center [32, 28] width 25 height 23
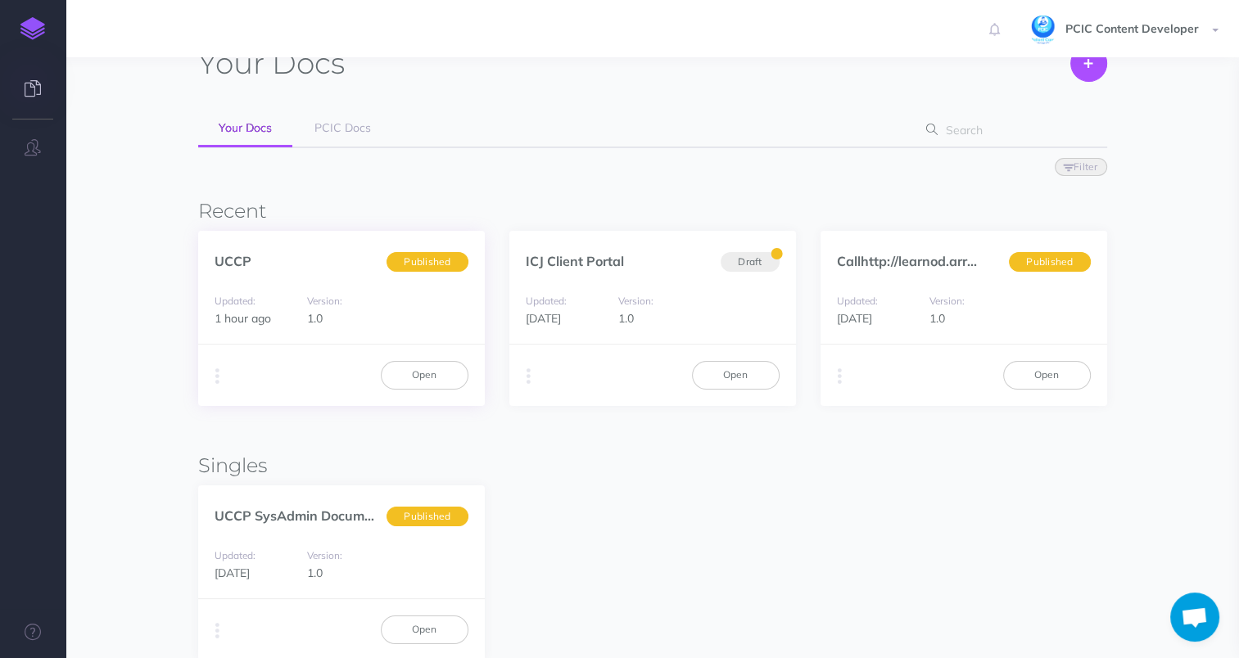
scroll to position [82, 0]
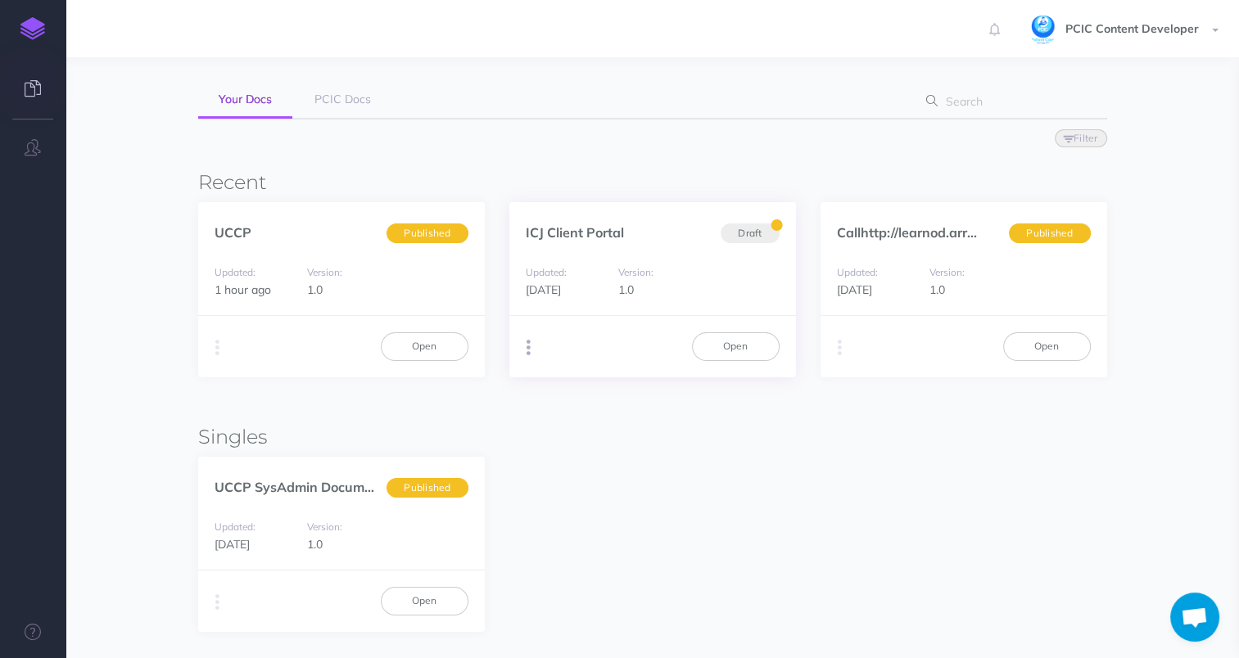
click at [528, 350] on icon "button" at bounding box center [528, 348] width 4 height 23
click at [586, 445] on button "Advanced" at bounding box center [611, 439] width 205 height 29
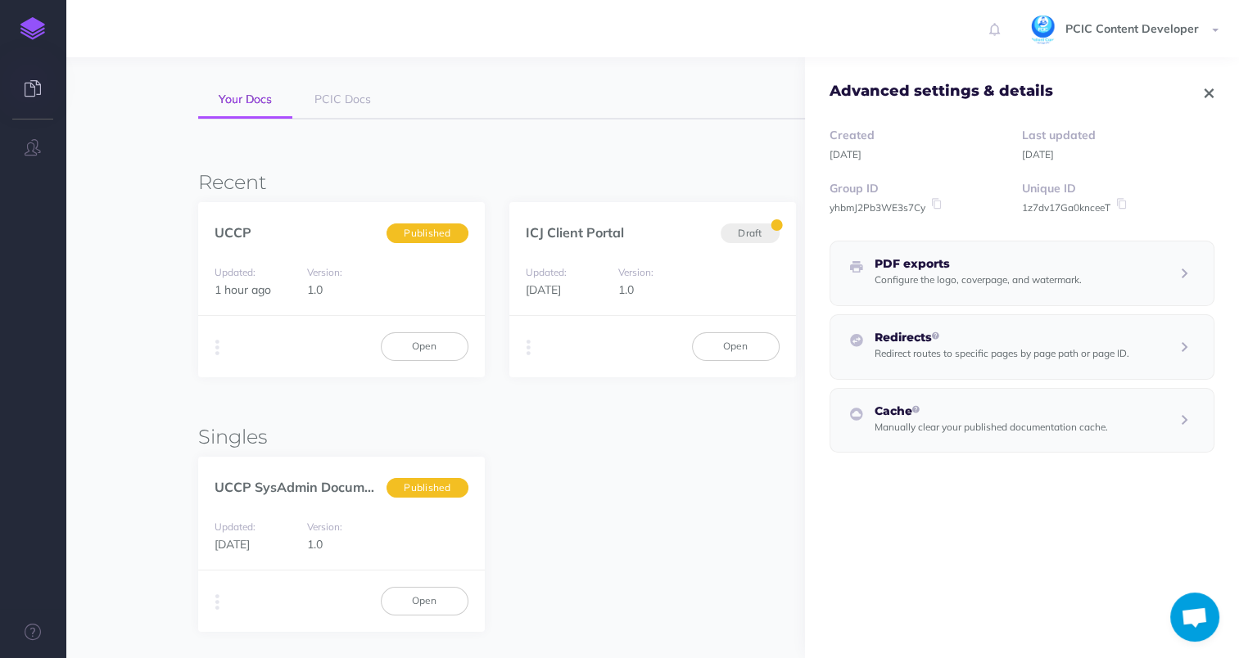
click at [950, 346] on p "Redirect routes to specific pages by page path or page ID." at bounding box center [1001, 353] width 255 height 18
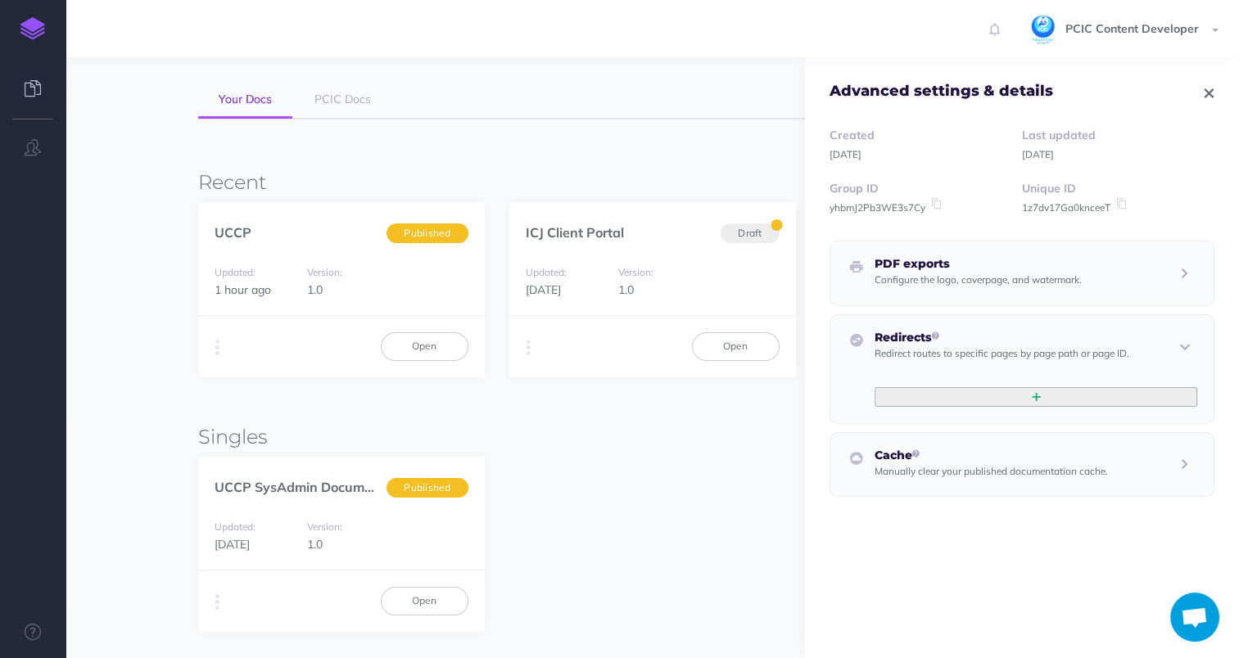
click at [978, 391] on button "button" at bounding box center [1035, 397] width 323 height 20
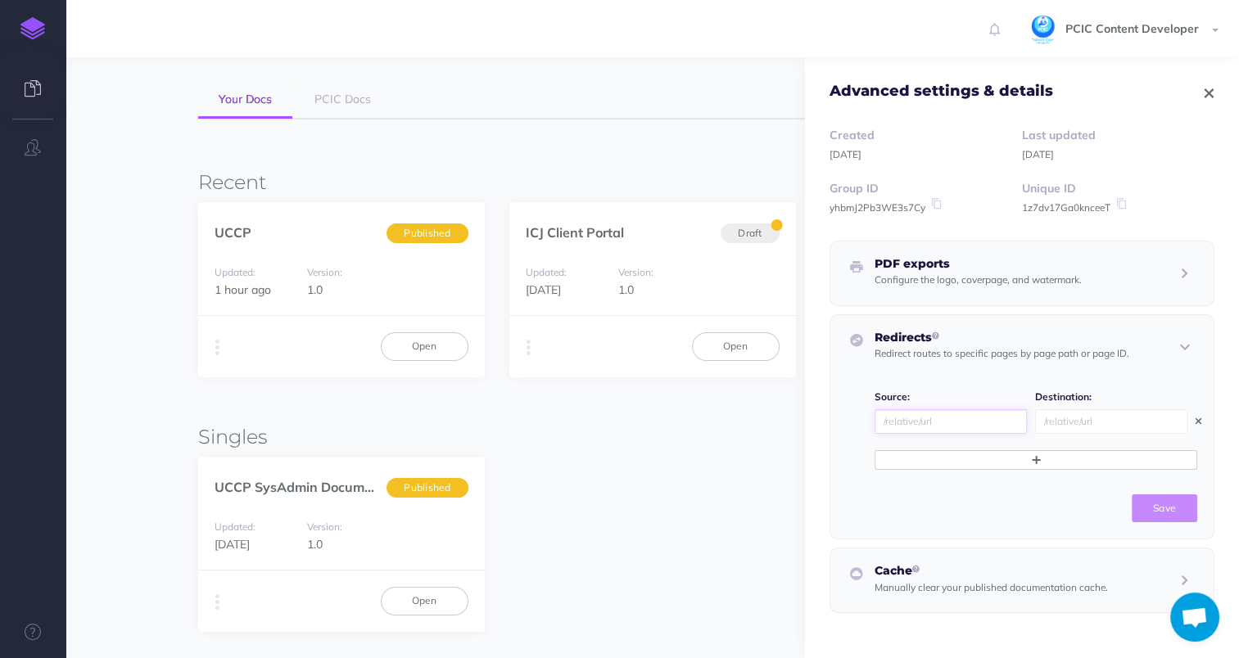
click at [972, 421] on input "text" at bounding box center [950, 421] width 152 height 25
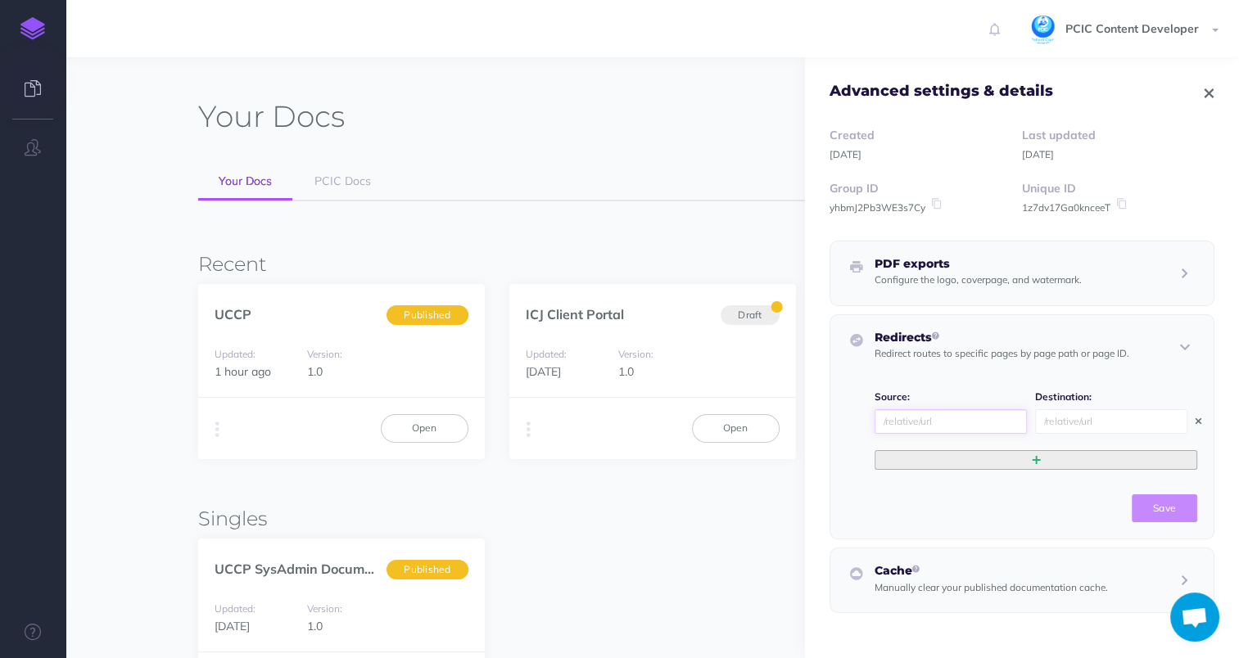
scroll to position [0, 0]
click at [1182, 419] on span at bounding box center [1035, 421] width 323 height 25
click at [1195, 420] on icon "button" at bounding box center [1198, 422] width 6 height 10
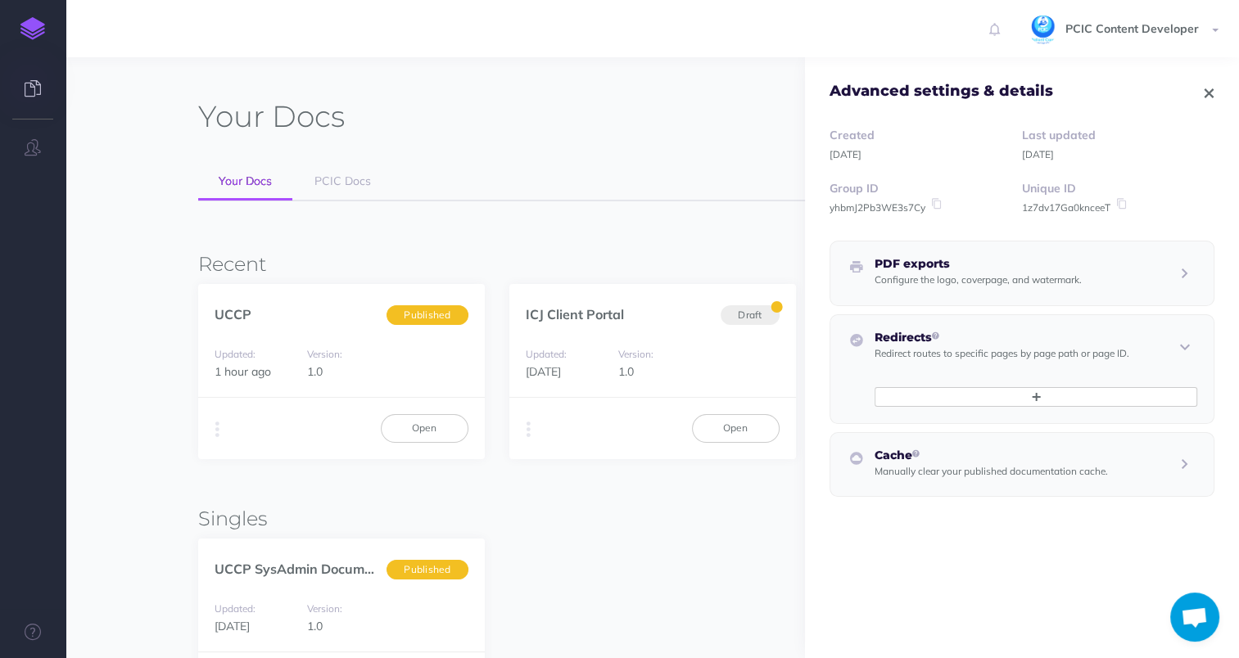
click at [1190, 97] on span "Advanced settings & details" at bounding box center [1022, 79] width 434 height 44
click at [1202, 84] on span "Advanced settings & details" at bounding box center [1022, 79] width 434 height 44
click at [1204, 94] on button "button" at bounding box center [1209, 92] width 11 height 20
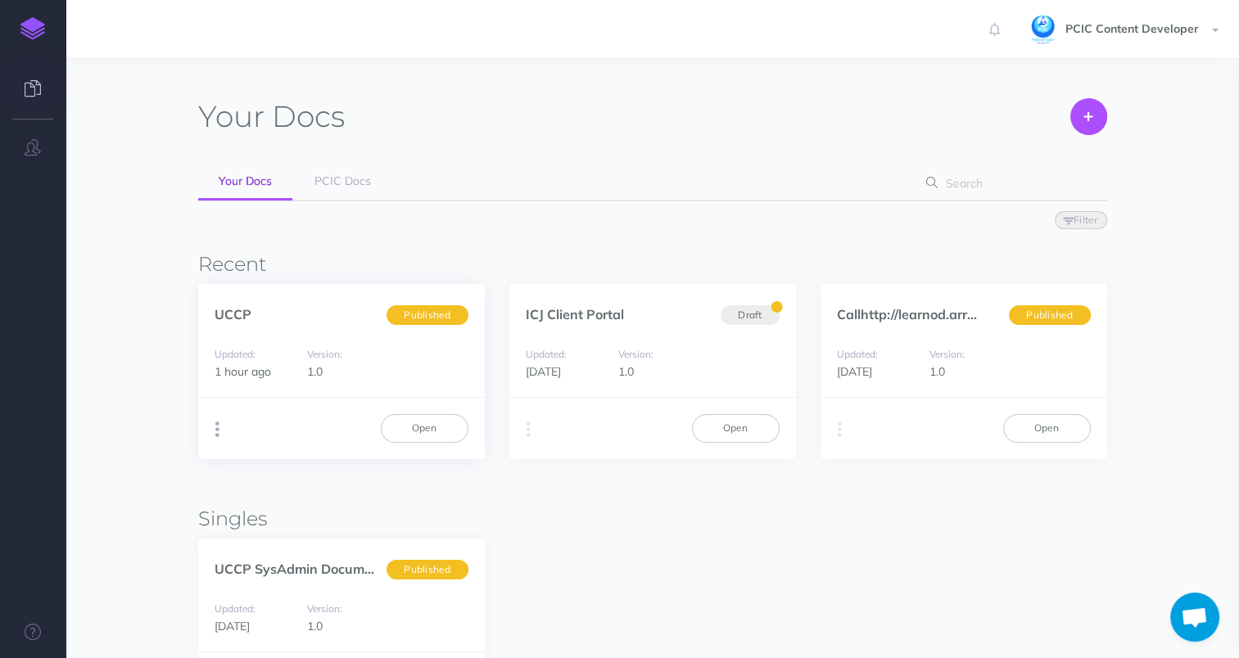
click at [216, 423] on icon "button" at bounding box center [217, 429] width 4 height 23
click at [609, 563] on div "UCCP SysAdmin Document... Published Updated: 6 months ago Version: 1.0 Duplicat…" at bounding box center [652, 626] width 909 height 175
click at [527, 424] on icon "button" at bounding box center [528, 429] width 4 height 23
click at [554, 469] on button "Duplicate" at bounding box center [611, 464] width 205 height 29
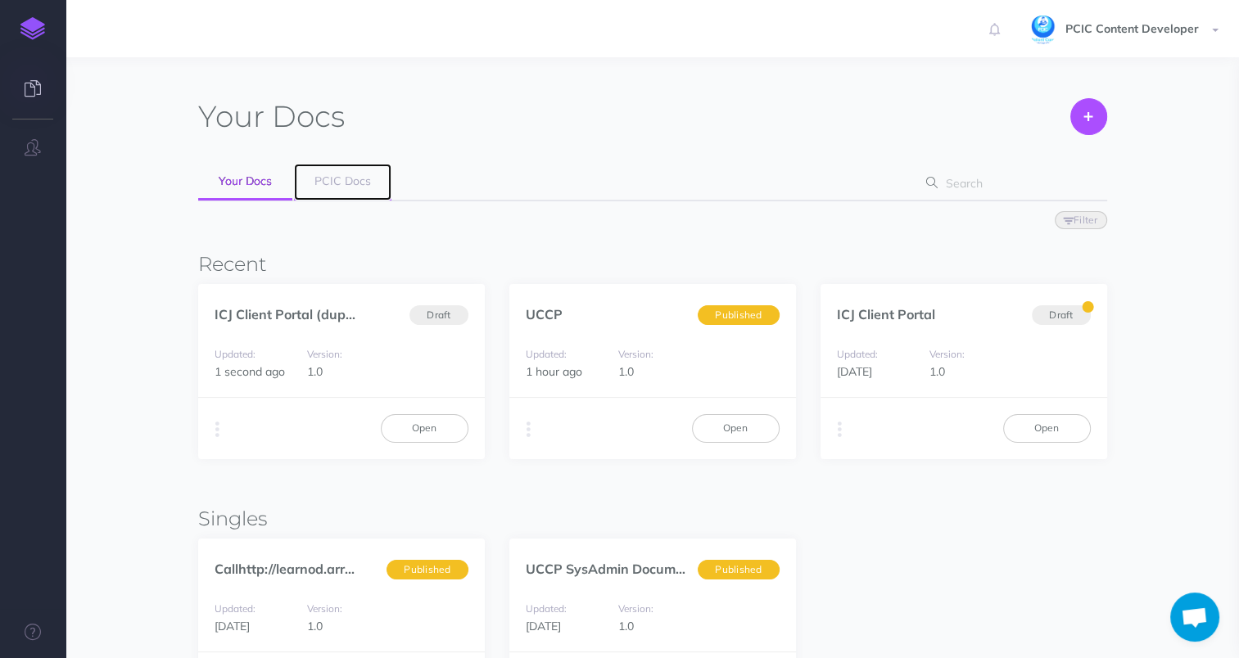
click at [351, 177] on span "PCIC Docs" at bounding box center [342, 181] width 56 height 15
click at [235, 174] on span "Your Docs" at bounding box center [245, 181] width 53 height 15
click at [218, 429] on icon "button" at bounding box center [217, 429] width 4 height 23
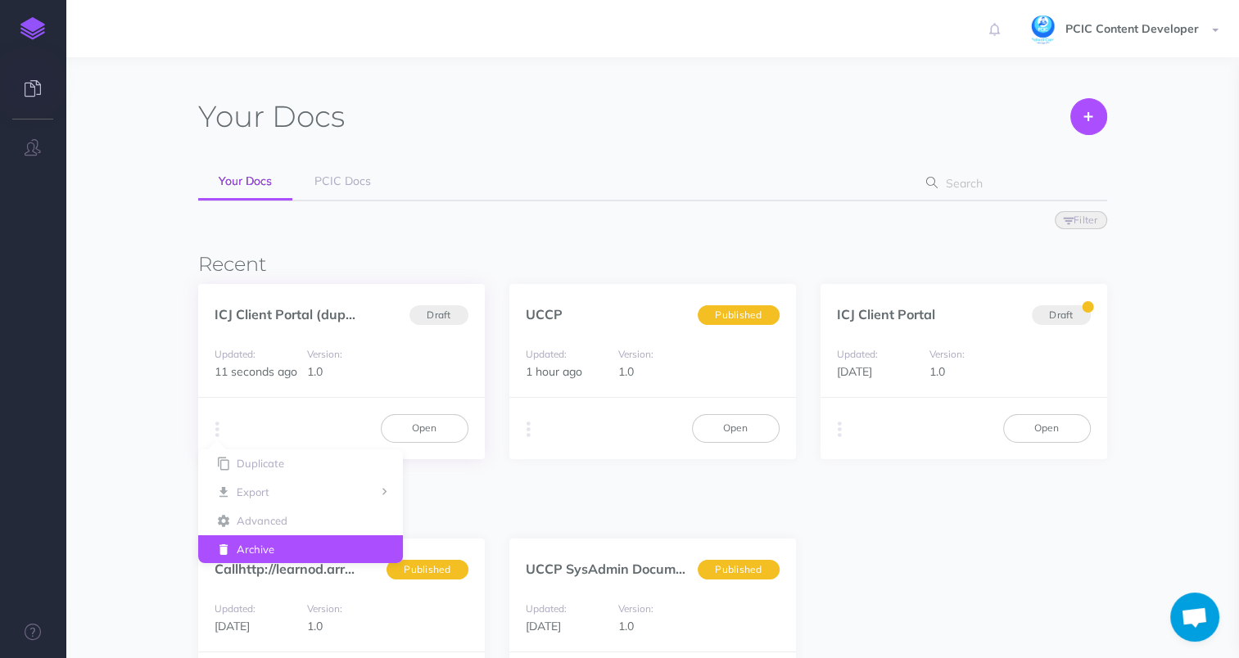
click at [337, 544] on button "Archive" at bounding box center [300, 549] width 205 height 29
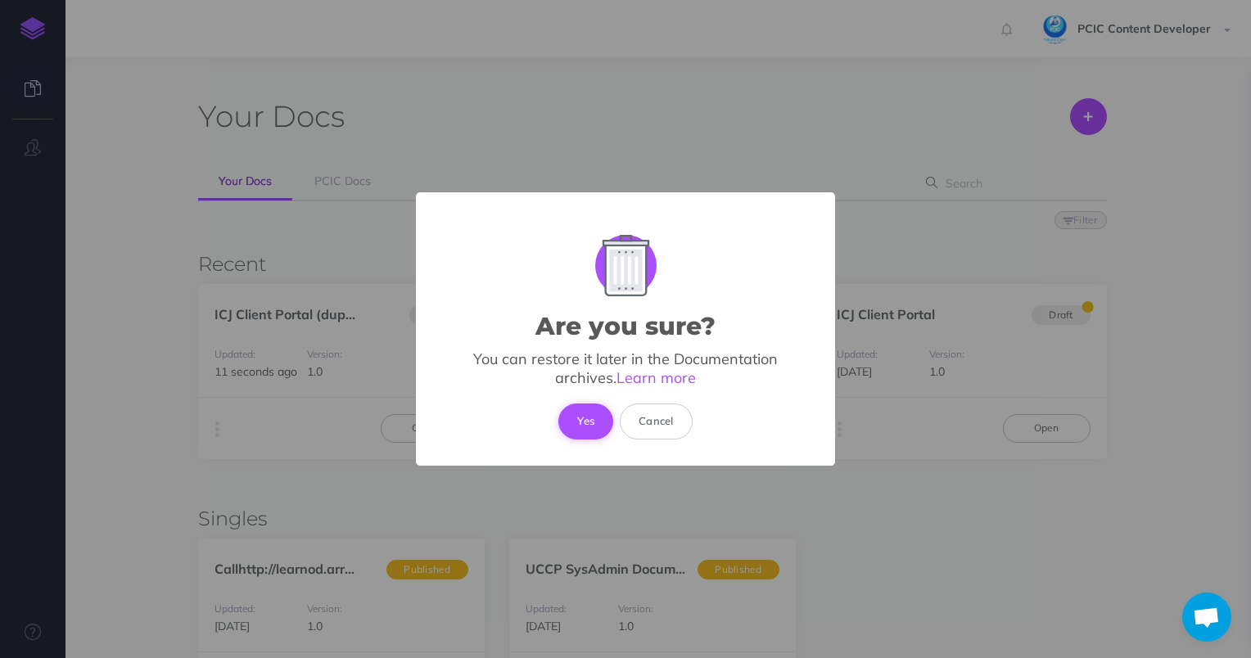
click at [584, 422] on button "Yes" at bounding box center [585, 422] width 55 height 36
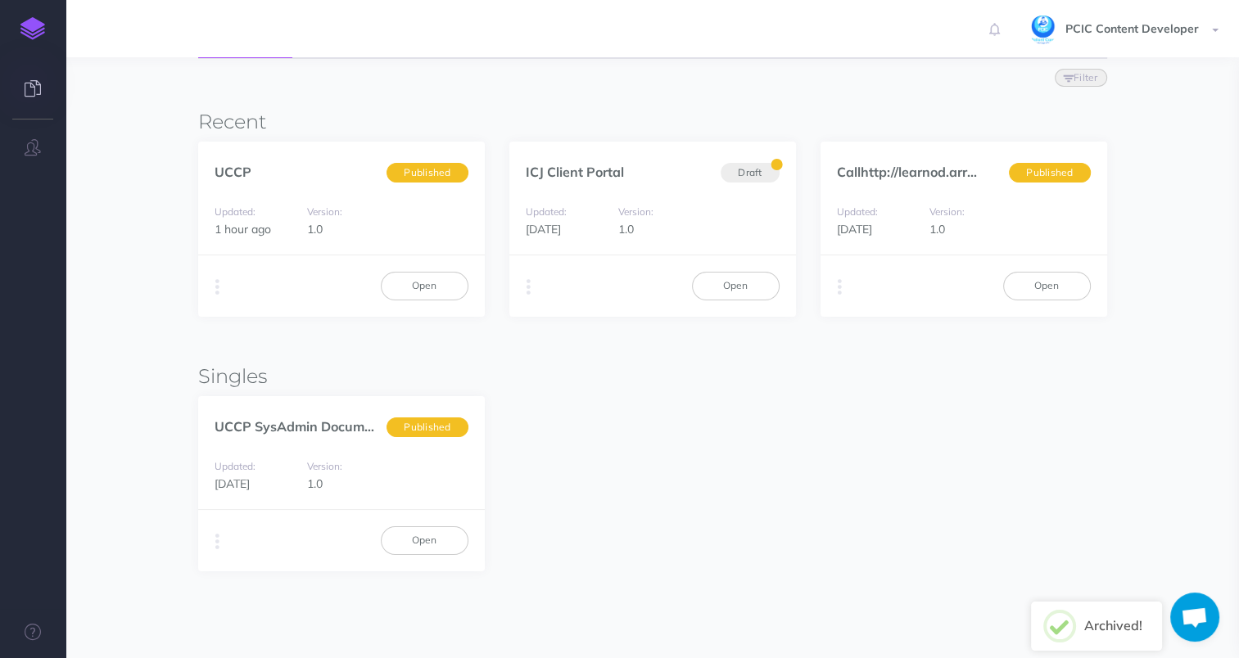
scroll to position [24, 0]
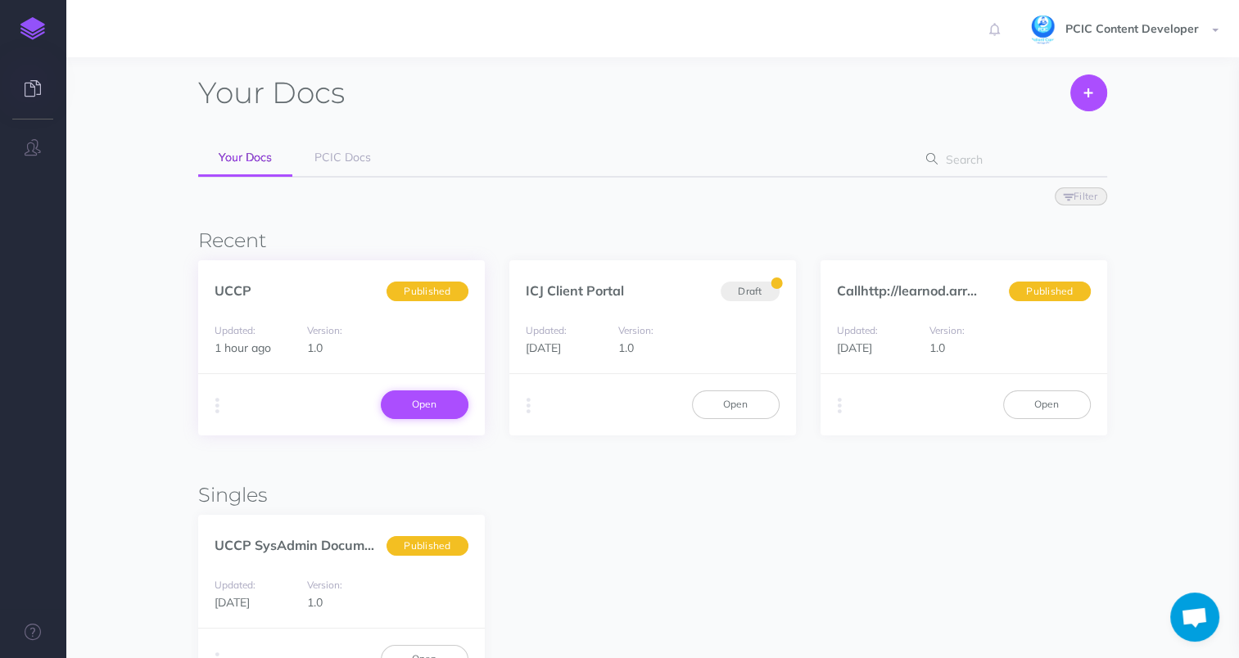
click at [395, 406] on link "Open" at bounding box center [425, 405] width 88 height 28
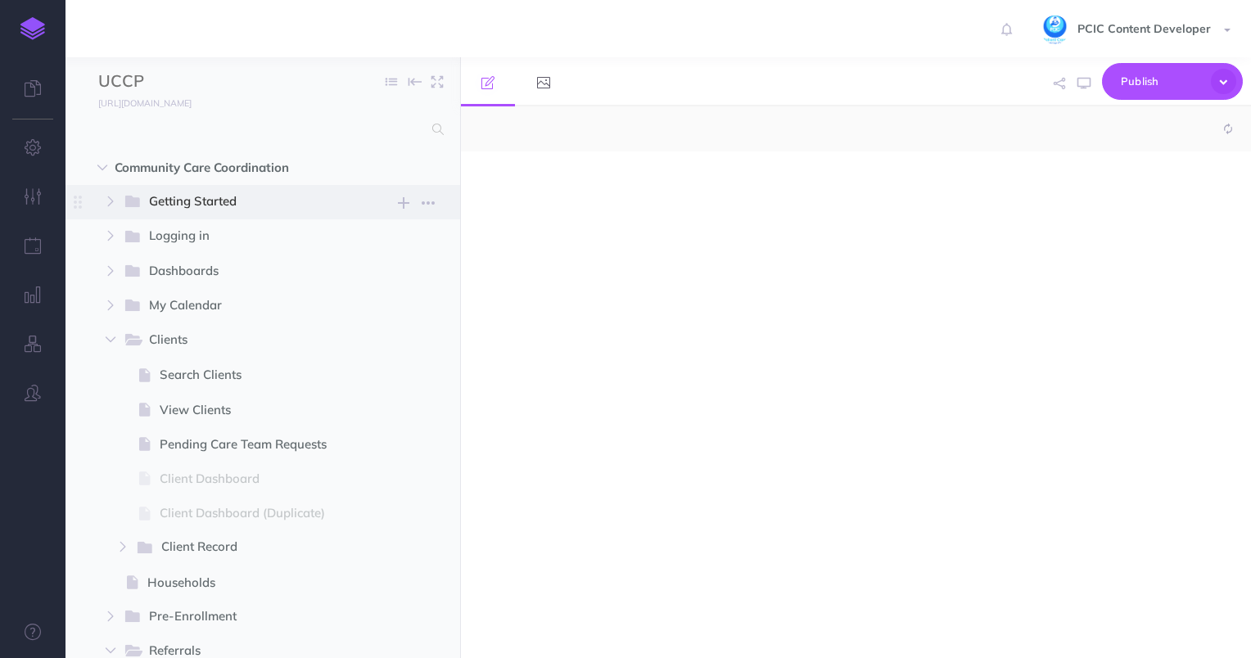
select select "null"
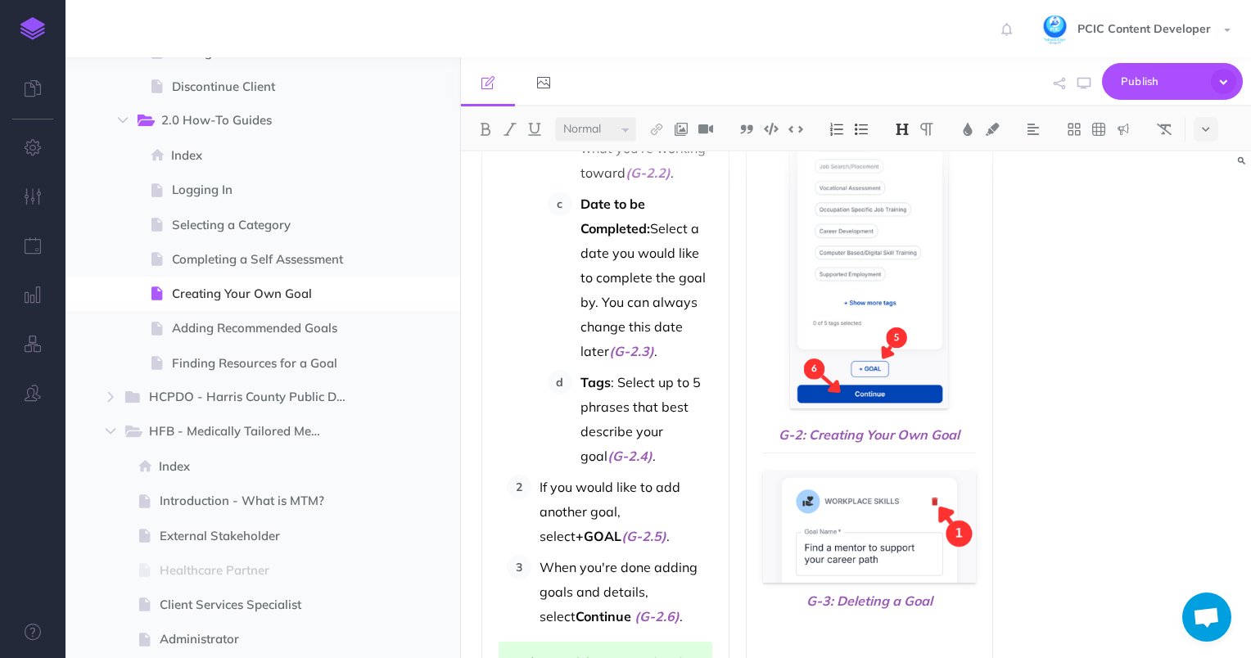
scroll to position [599, 0]
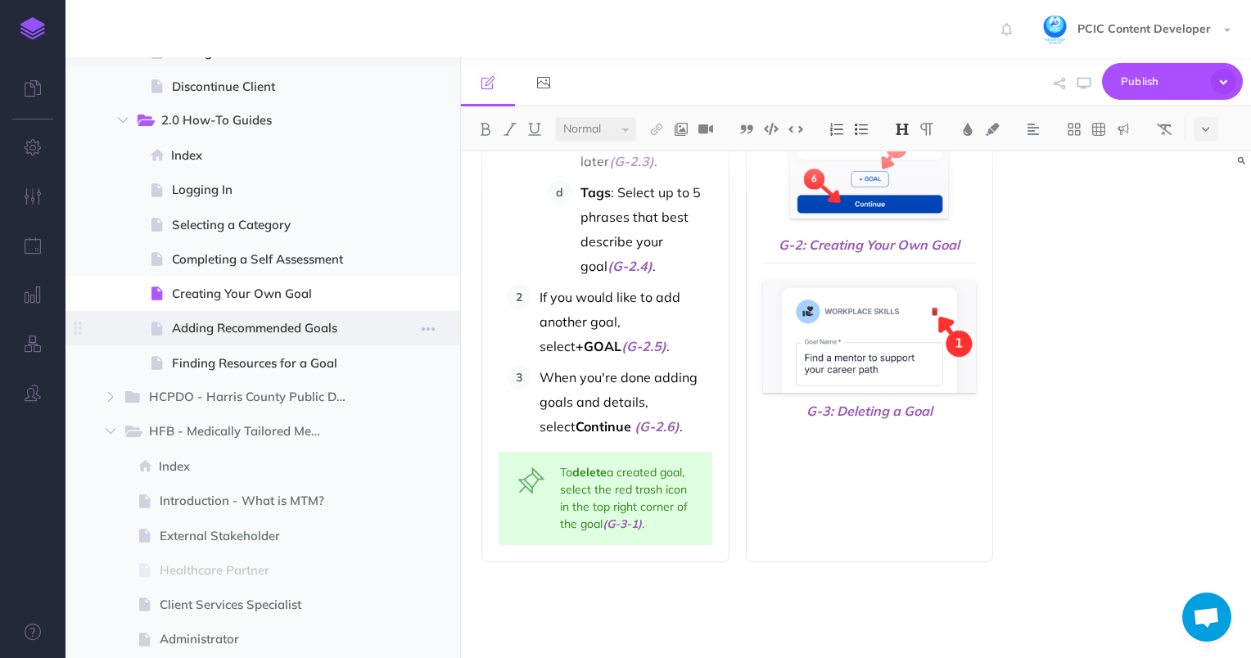
click at [337, 328] on span "Adding Recommended Goals" at bounding box center [267, 329] width 190 height 20
select select "null"
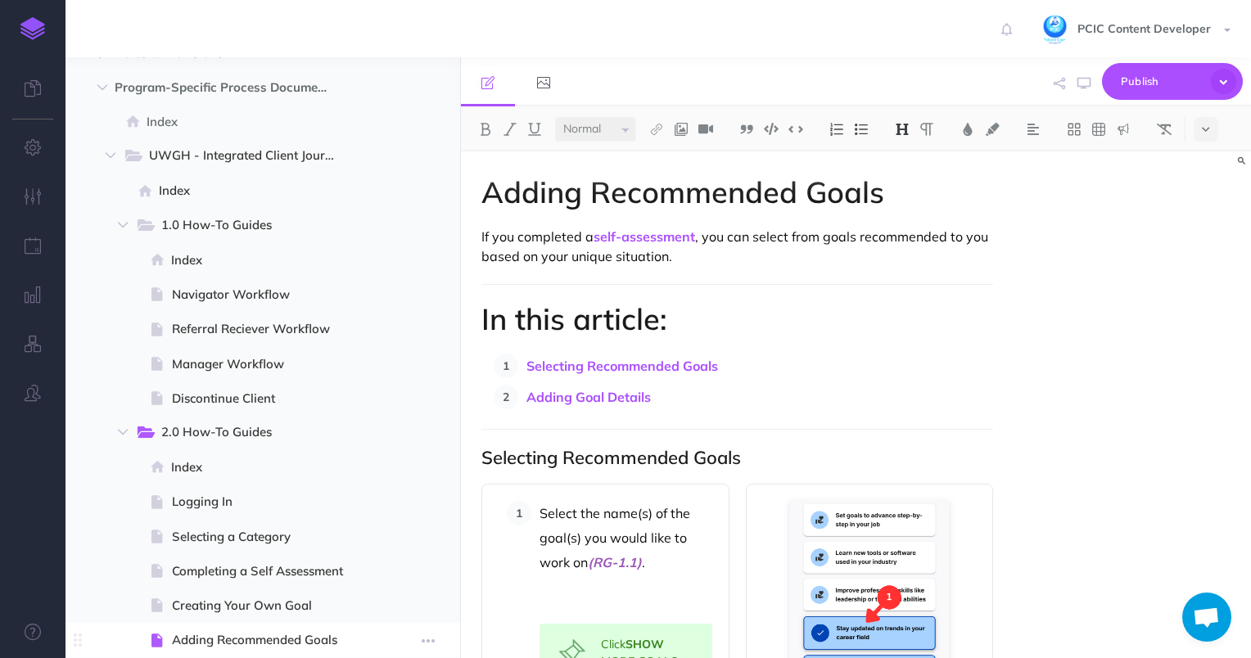
scroll to position [983, 0]
